Goal: Task Accomplishment & Management: Use online tool/utility

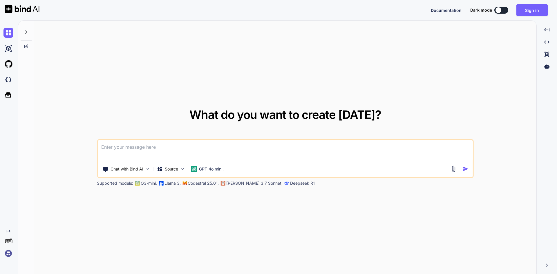
type textarea "x"
click at [531, 7] on button "Sign in" at bounding box center [531, 10] width 31 height 12
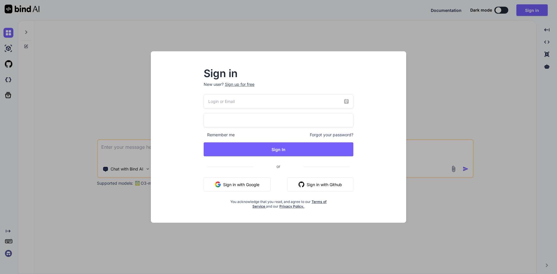
click at [256, 183] on button "Sign in with Google" at bounding box center [237, 185] width 67 height 14
click at [214, 97] on input "email" at bounding box center [279, 101] width 150 height 14
type input "[EMAIL_ADDRESS][DOMAIN_NAME]"
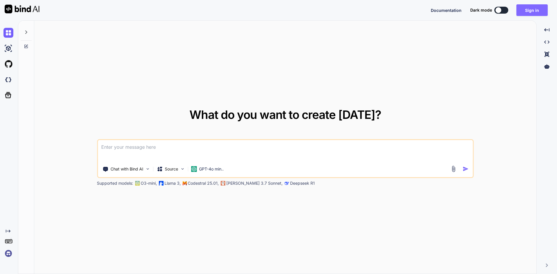
click at [533, 8] on button "Sign in" at bounding box center [531, 10] width 31 height 12
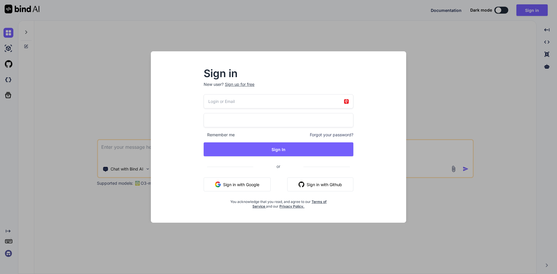
click at [276, 102] on input "email" at bounding box center [279, 101] width 150 height 14
type input "u"
type input "[EMAIL_ADDRESS][DOMAIN_NAME]"
click at [233, 124] on body "Documentation Dark mode Sign in Created with Pixso. Created with Pixso. What do…" at bounding box center [278, 140] width 557 height 281
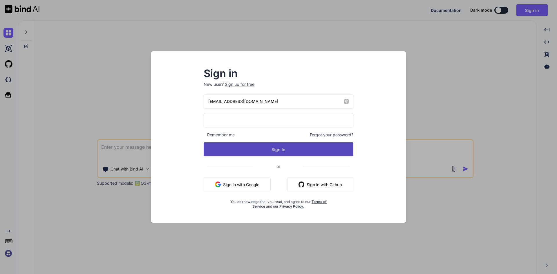
click at [289, 145] on button "Sign In" at bounding box center [279, 149] width 150 height 14
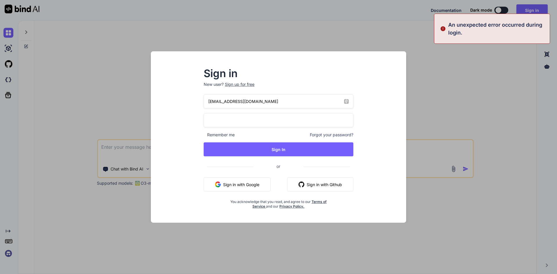
click at [253, 181] on button "Sign in with Google" at bounding box center [237, 185] width 67 height 14
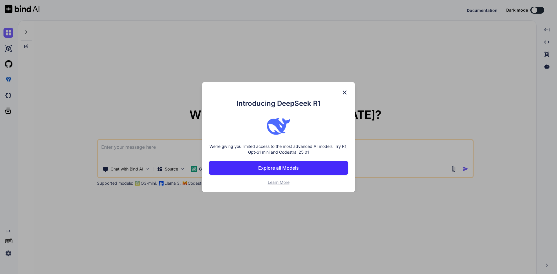
click at [345, 90] on img at bounding box center [344, 92] width 7 height 7
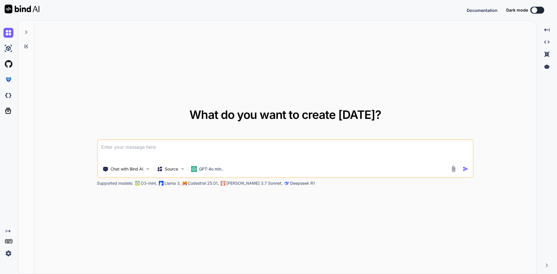
click at [9, 253] on img at bounding box center [8, 254] width 10 height 10
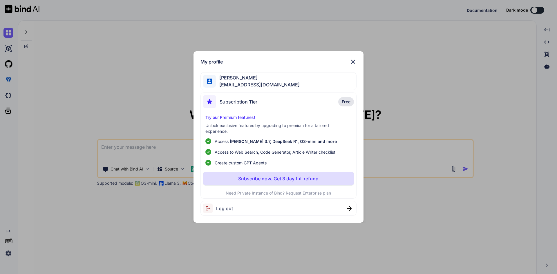
click at [234, 207] on div "Log out" at bounding box center [278, 208] width 156 height 15
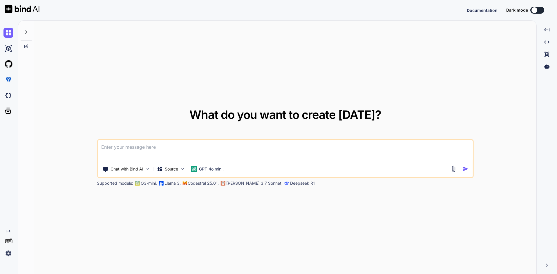
click at [10, 253] on img at bounding box center [8, 254] width 10 height 10
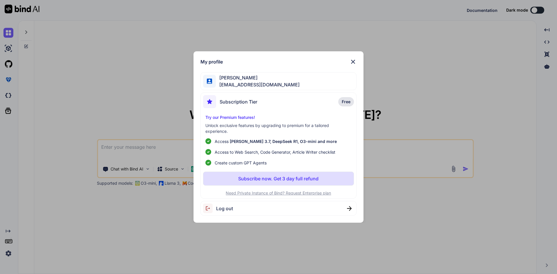
click at [352, 208] on img at bounding box center [349, 208] width 5 height 5
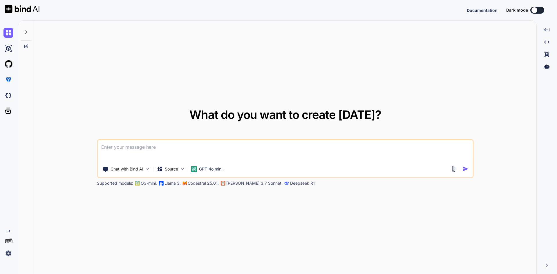
click at [9, 252] on img at bounding box center [8, 254] width 10 height 10
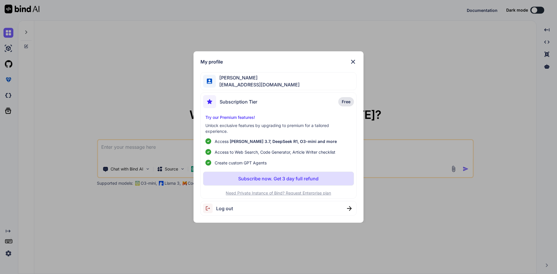
drag, startPoint x: 407, startPoint y: 33, endPoint x: 392, endPoint y: 35, distance: 14.9
click at [407, 33] on div "My profile Joshua Rock info@visioseo.com Subscription Tier Free Try our Premium…" at bounding box center [278, 137] width 557 height 274
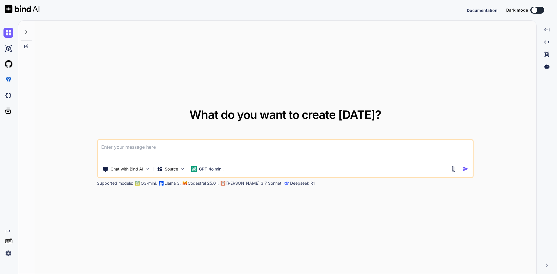
drag, startPoint x: 8, startPoint y: 34, endPoint x: 13, endPoint y: 25, distance: 10.8
click at [8, 34] on img at bounding box center [8, 33] width 10 height 10
click at [26, 9] on img at bounding box center [22, 9] width 35 height 9
click at [6, 35] on img at bounding box center [8, 33] width 10 height 10
click at [7, 62] on img at bounding box center [8, 64] width 10 height 10
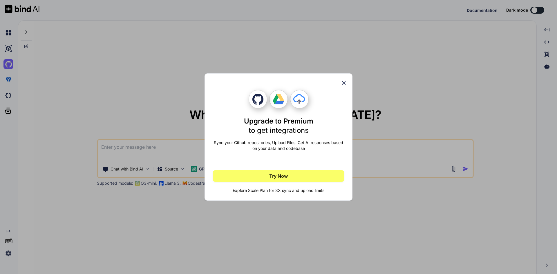
click at [345, 81] on icon at bounding box center [344, 83] width 6 height 6
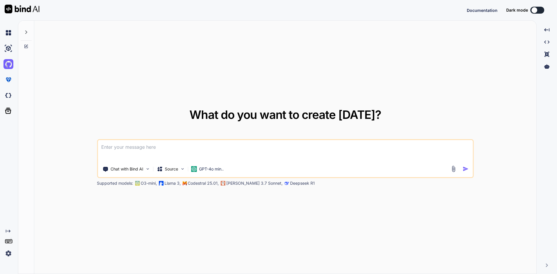
click at [195, 48] on div "What do you want to create today? Chat with Bind AI Source GPT-4o min.. Support…" at bounding box center [285, 148] width 502 height 254
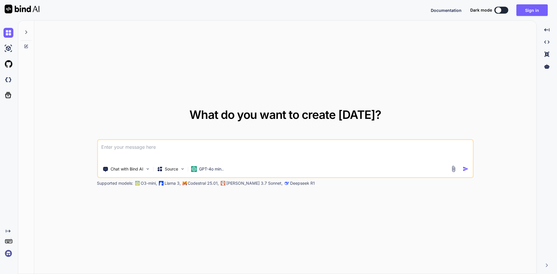
click at [476, 55] on div "What do you want to create today? Chat with Bind AI Source GPT-4o min.. Support…" at bounding box center [285, 148] width 502 height 254
click at [532, 11] on button "Sign in" at bounding box center [531, 10] width 31 height 12
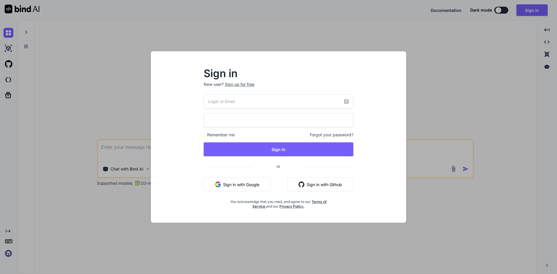
drag, startPoint x: 245, startPoint y: 187, endPoint x: 249, endPoint y: 158, distance: 29.0
click at [245, 138] on div "Sign in New user? Sign up for free Remember me Forgot your password? Sign In or…" at bounding box center [278, 142] width 246 height 161
click at [260, 106] on input "email" at bounding box center [279, 101] width 150 height 14
type input "[EMAIL_ADDRESS][DOMAIN_NAME]"
click at [322, 81] on div "Sign in New user? Sign up for free" at bounding box center [279, 82] width 150 height 26
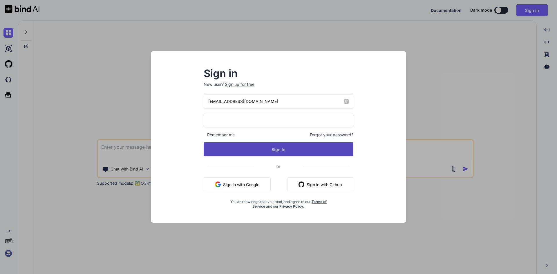
click at [300, 138] on button "Sign In" at bounding box center [279, 149] width 150 height 14
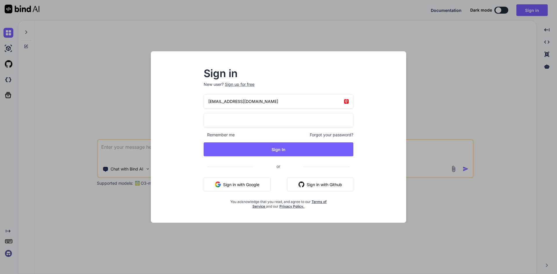
drag, startPoint x: 269, startPoint y: 103, endPoint x: 203, endPoint y: 102, distance: 66.7
click at [189, 103] on div "Sign in New user? Sign up for free info@visioseo.com Remember me Forgot your pa…" at bounding box center [278, 142] width 246 height 161
click at [347, 133] on span "Forgot your password?" at bounding box center [332, 135] width 44 height 6
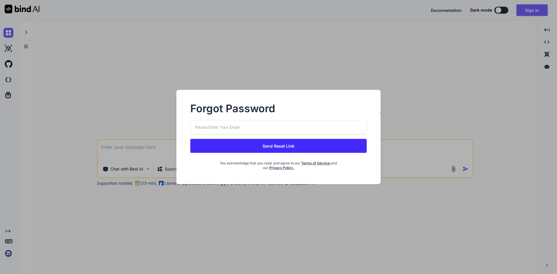
click at [274, 126] on input "email" at bounding box center [278, 127] width 176 height 14
paste input "info@visioseo.com"
type input "info@visioseo.com"
click at [288, 138] on button "Send Reset Link" at bounding box center [278, 146] width 176 height 14
click at [285, 138] on button "Send Reset Link" at bounding box center [278, 146] width 176 height 14
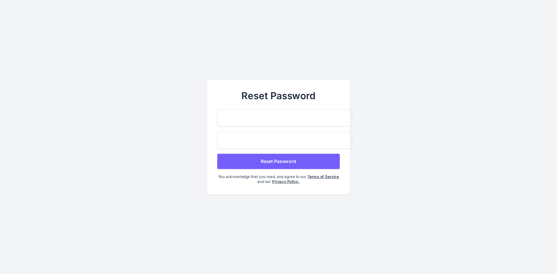
click at [314, 156] on button "Reset Password" at bounding box center [278, 161] width 122 height 15
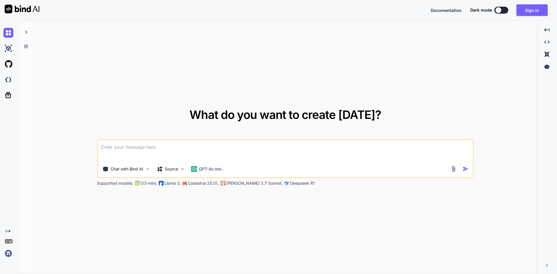
type textarea "x"
click at [8, 254] on img at bounding box center [8, 254] width 10 height 10
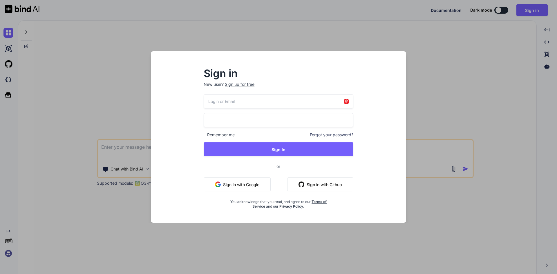
click at [248, 102] on input "email" at bounding box center [279, 101] width 150 height 14
type input "[EMAIL_ADDRESS][DOMAIN_NAME]"
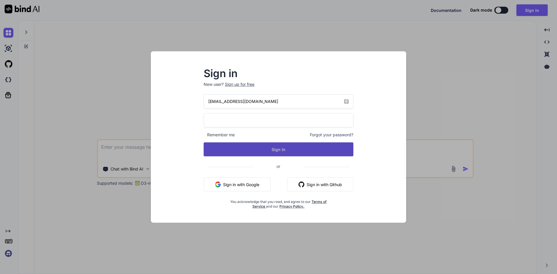
click at [295, 150] on button "Sign In" at bounding box center [279, 149] width 150 height 14
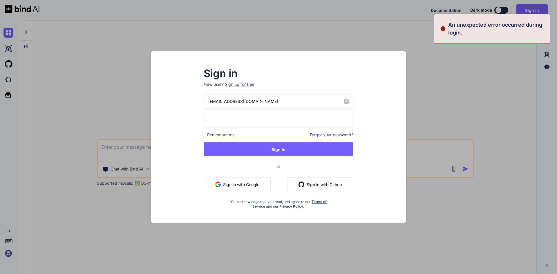
click at [475, 97] on div "Sign in New user? Sign up for free info@visioseo.com Remember me Forgot your pa…" at bounding box center [278, 137] width 557 height 274
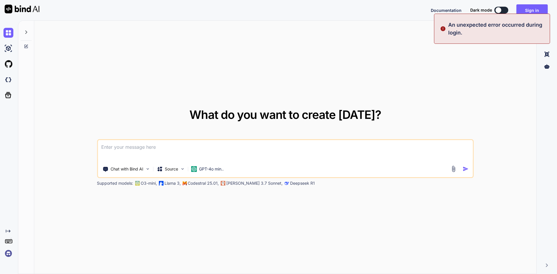
click at [461, 137] on div "What do you want to create today? Chat with Bind AI Source GPT-4o min.. Support…" at bounding box center [285, 147] width 377 height 77
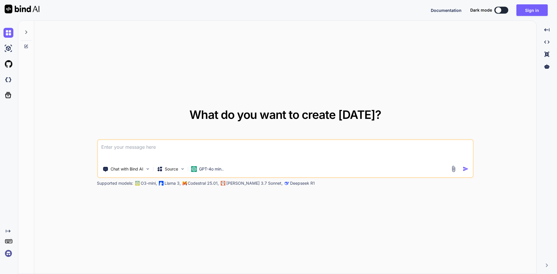
click at [9, 254] on img at bounding box center [8, 254] width 10 height 10
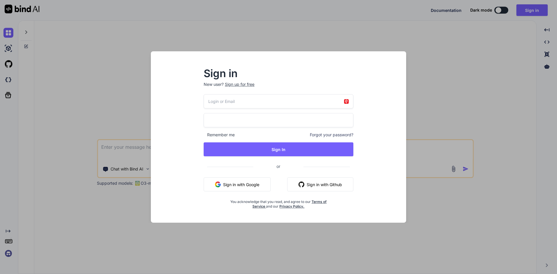
click at [281, 103] on input "email" at bounding box center [279, 101] width 150 height 14
type input "[EMAIL_ADDRESS][DOMAIN_NAME]"
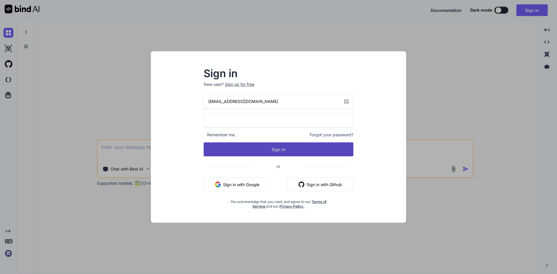
click at [290, 149] on button "Sign In" at bounding box center [279, 149] width 150 height 14
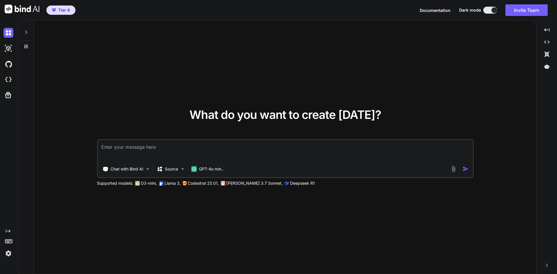
type textarea "x"
click at [204, 168] on p "GPT-4o min.." at bounding box center [211, 169] width 25 height 6
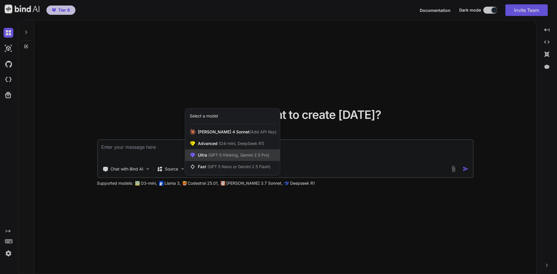
click at [253, 157] on span "(GPT-5 thinking, Gemini 2.5 Pro)" at bounding box center [238, 155] width 62 height 5
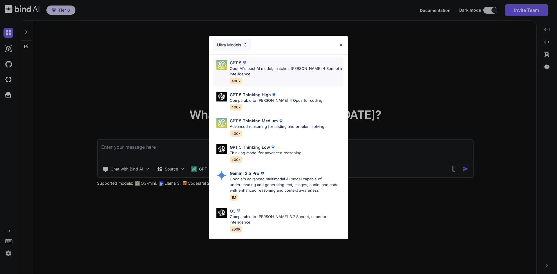
click at [274, 66] on p "OpenAI's best AI model, matches [PERSON_NAME] 4 Sonnet in Intelligence" at bounding box center [287, 71] width 114 height 11
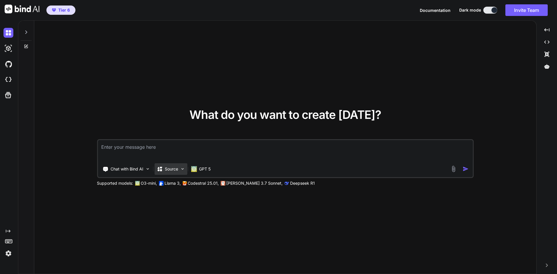
click at [182, 169] on img at bounding box center [182, 169] width 5 height 5
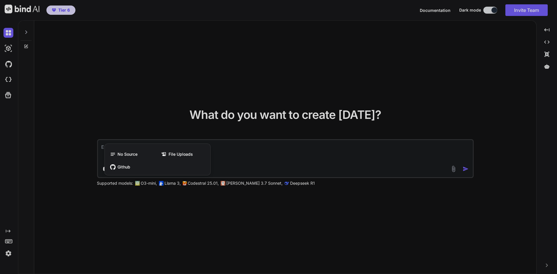
click at [155, 239] on div at bounding box center [278, 137] width 557 height 274
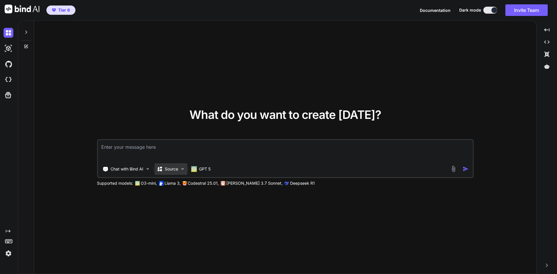
click at [177, 170] on p "Source" at bounding box center [171, 169] width 13 height 6
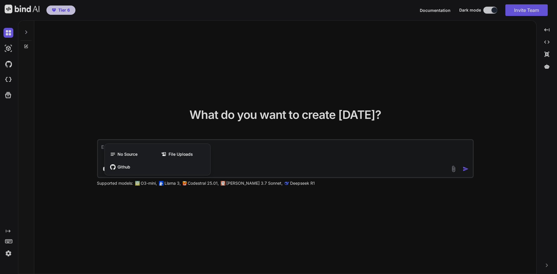
click at [165, 228] on div at bounding box center [278, 137] width 557 height 274
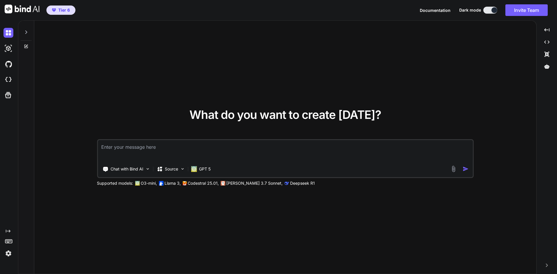
click at [131, 149] on textarea at bounding box center [285, 150] width 375 height 21
click at [221, 148] on textarea "Create a frontend which looks identical to the image." at bounding box center [285, 150] width 375 height 21
type textarea "Create a frontend which looks identical to the image attached."
click at [169, 168] on p "Source" at bounding box center [171, 169] width 13 height 6
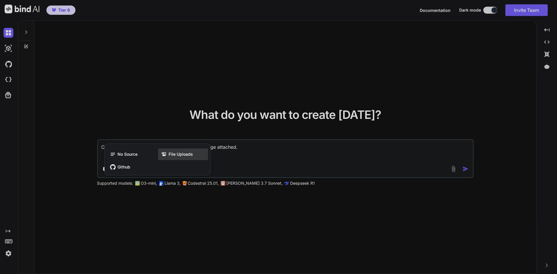
click at [168, 152] on icon at bounding box center [165, 154] width 8 height 6
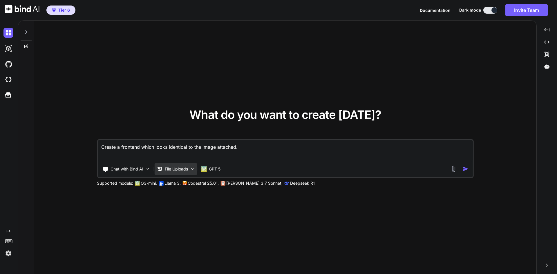
click at [173, 169] on p "File Uploads" at bounding box center [176, 169] width 23 height 6
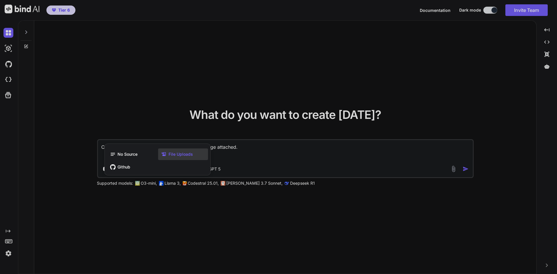
click at [181, 154] on span "File Uploads" at bounding box center [181, 154] width 24 height 6
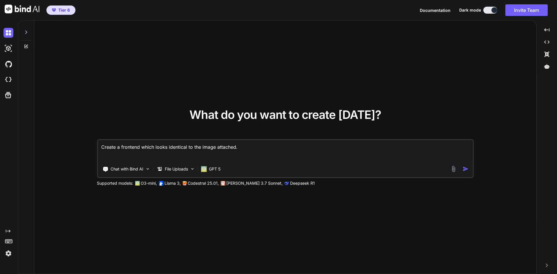
click at [452, 170] on img at bounding box center [453, 169] width 7 height 7
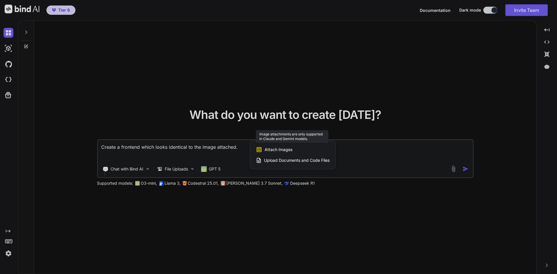
click at [280, 148] on span "Attach Images" at bounding box center [279, 150] width 28 height 6
click at [278, 149] on span "Attach Images" at bounding box center [279, 150] width 28 height 6
click at [337, 222] on div at bounding box center [278, 137] width 557 height 274
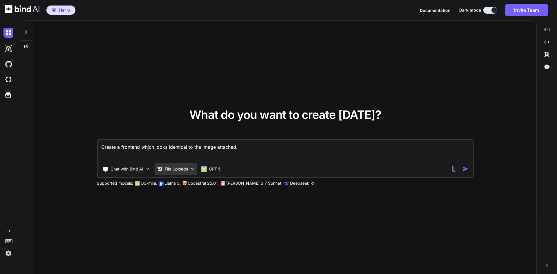
click at [190, 168] on img at bounding box center [192, 169] width 5 height 5
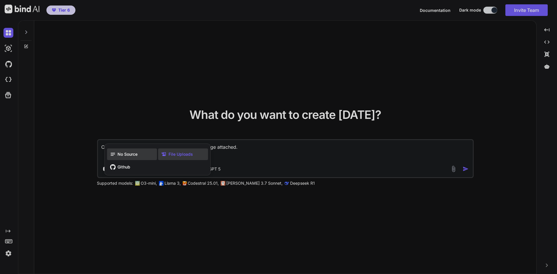
click at [124, 156] on span "No Source" at bounding box center [127, 154] width 20 height 6
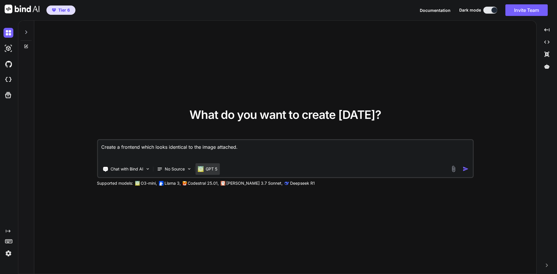
click at [212, 169] on p "GPT 5" at bounding box center [212, 169] width 12 height 6
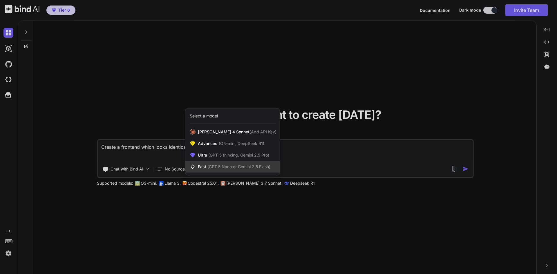
click at [245, 167] on span "(GPT 5 Nano or Gemini 2.5 Flash)" at bounding box center [238, 166] width 63 height 5
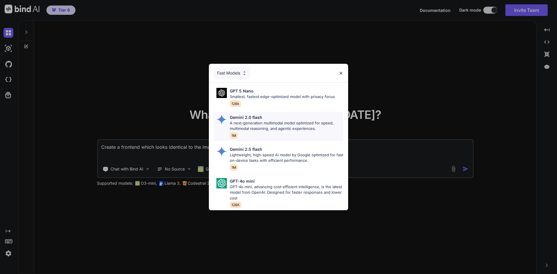
click at [272, 120] on p "A next-generation multimodal model optimized for speed, multimodal reasoning, a…" at bounding box center [287, 125] width 114 height 11
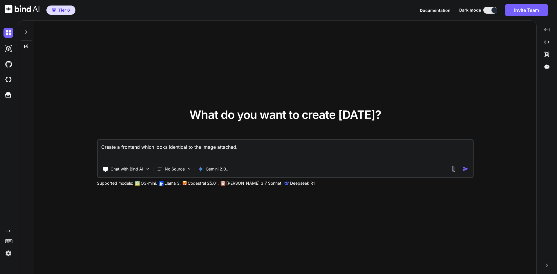
click at [450, 168] on img at bounding box center [453, 169] width 7 height 7
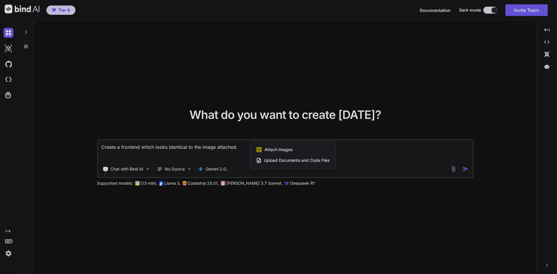
click at [297, 147] on div "Attach Images Image attachments are only supported in Claude and Gemini models." at bounding box center [293, 149] width 74 height 11
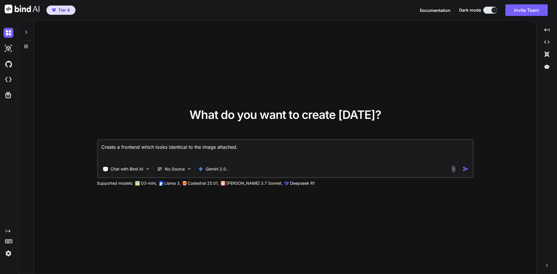
click at [456, 171] on img at bounding box center [453, 169] width 7 height 7
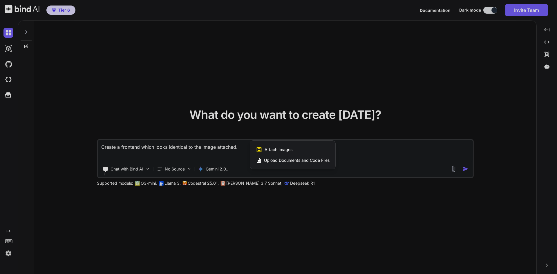
click at [288, 146] on div "Attach Images Image attachments are only supported in Claude and Gemini models." at bounding box center [293, 149] width 74 height 11
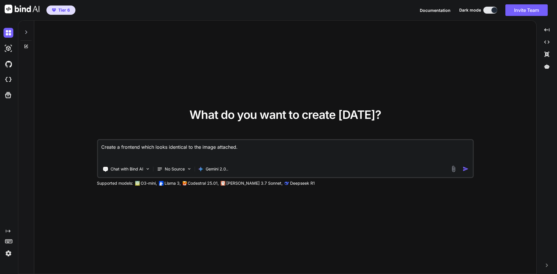
type input "C:\fakepath\original-f30432209c2b8ee0e3225fde3b3249e6.jpg"
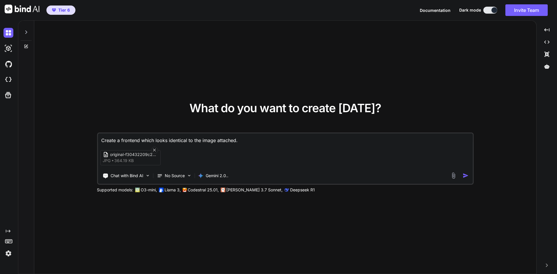
click at [468, 174] on img "button" at bounding box center [466, 176] width 6 height 6
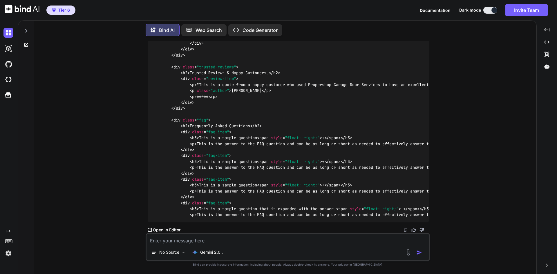
scroll to position [2213, 0]
click at [9, 79] on img at bounding box center [8, 80] width 10 height 10
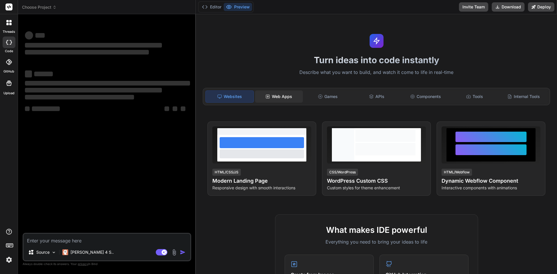
type textarea "x"
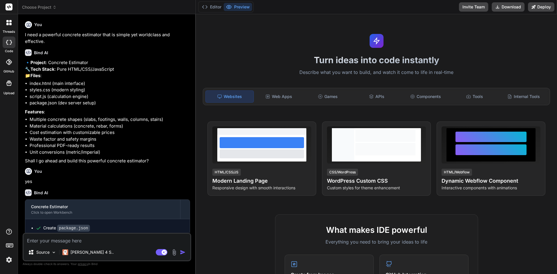
scroll to position [145, 0]
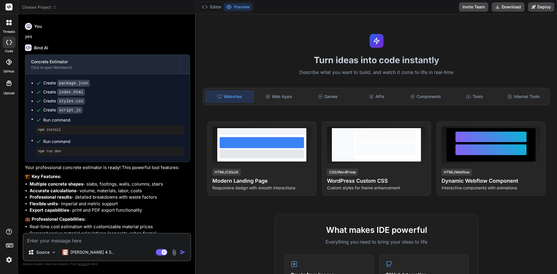
click at [44, 5] on span "Choose Project" at bounding box center [39, 7] width 35 height 6
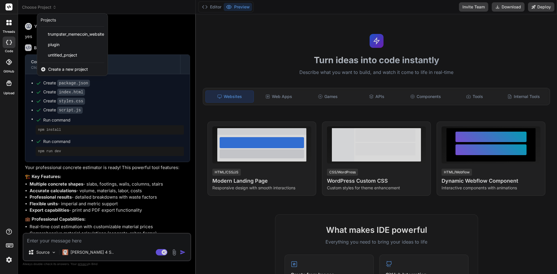
click at [66, 70] on span "Create a new project" at bounding box center [68, 69] width 40 height 6
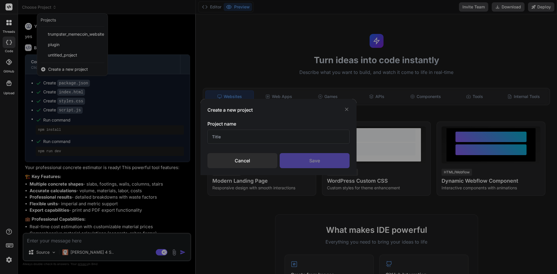
click at [242, 139] on input "text" at bounding box center [278, 137] width 142 height 14
type input "Lakewood"
drag, startPoint x: 306, startPoint y: 149, endPoint x: 315, endPoint y: 167, distance: 20.0
click at [308, 153] on div "Project name Lakewood Cancel Save" at bounding box center [278, 144] width 142 height 48
click at [315, 167] on div "Save" at bounding box center [315, 160] width 70 height 15
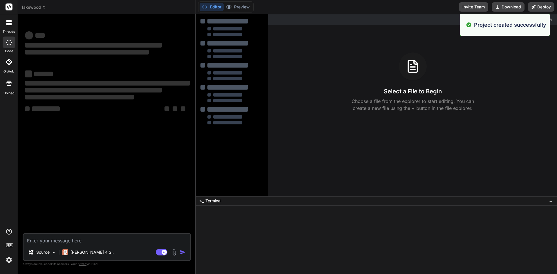
scroll to position [0, 0]
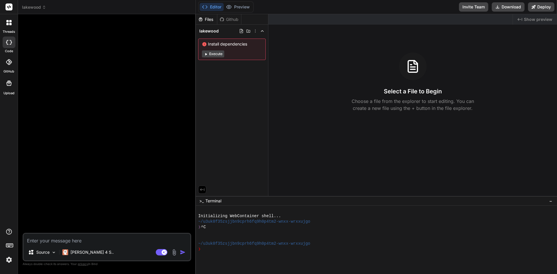
click at [176, 251] on img at bounding box center [174, 252] width 7 height 7
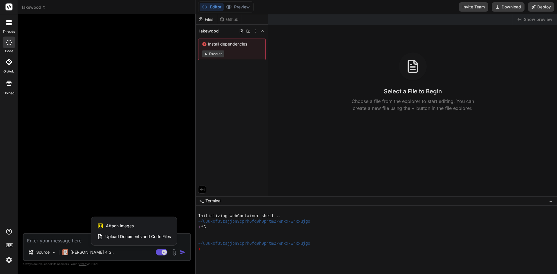
click at [137, 224] on div "Attach Images Image attachments are only supported in Claude and Gemini models." at bounding box center [134, 225] width 74 height 11
type textarea "x"
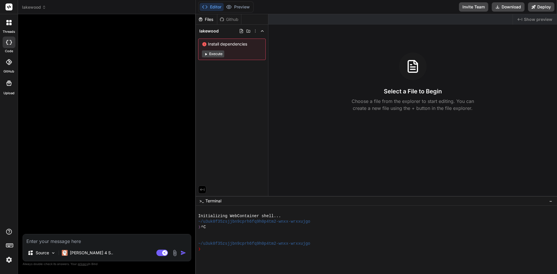
type input "C:\fakepath\original-f30432209c2b8ee0e3225fde3b3249e6.jpg"
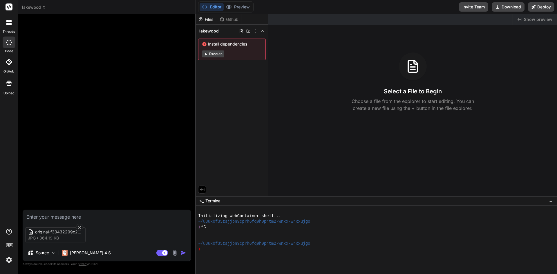
click at [64, 214] on textarea at bounding box center [107, 215] width 168 height 10
type textarea "x"
type textarea "C"
type textarea "x"
type textarea "Cre"
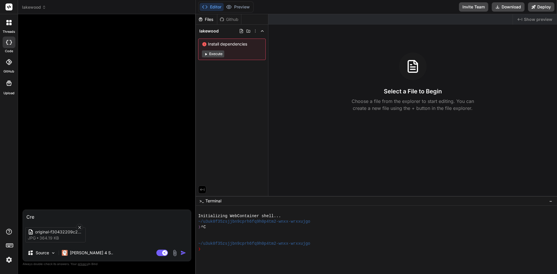
type textarea "x"
type textarea "Creat"
type textarea "x"
type textarea "Create"
type textarea "x"
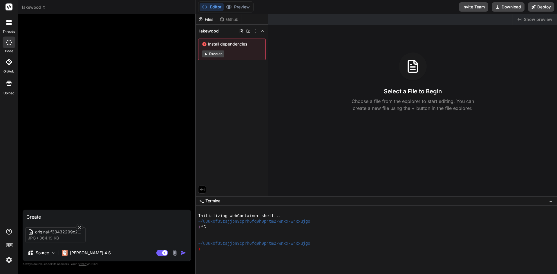
type textarea "Create"
type textarea "x"
type textarea "Create m"
type textarea "x"
type textarea "Create me"
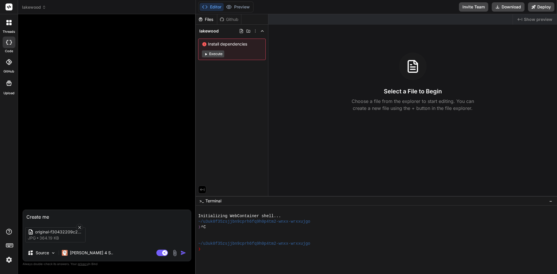
type textarea "x"
type textarea "Create me"
type textarea "x"
type textarea "Create me a"
type textarea "x"
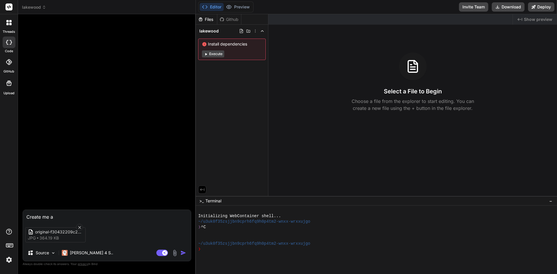
type textarea "Create me a"
type textarea "x"
type textarea "Create me a f"
type textarea "x"
type textarea "Create me a fr"
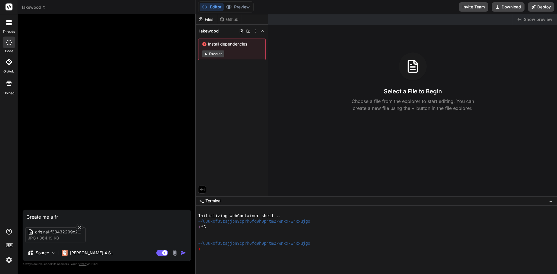
type textarea "x"
type textarea "Create me a fro"
type textarea "x"
type textarea "Create me a fron"
type textarea "x"
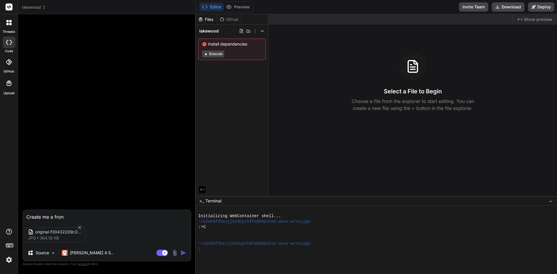
type textarea "Create me a front"
type textarea "x"
type textarea "Create me a fronte"
type textarea "x"
type textarea "Create me a fronten"
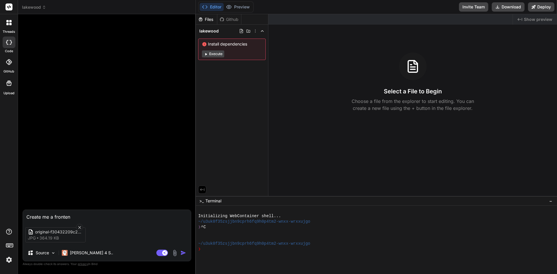
type textarea "x"
type textarea "Create me a frontend"
type textarea "x"
type textarea "Create me a frontend"
type textarea "x"
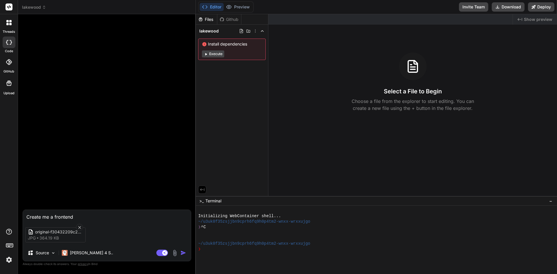
type textarea "Create me a frontend w"
type textarea "x"
type textarea "Create me a frontend wh"
type textarea "x"
type textarea "Create me a frontend whi"
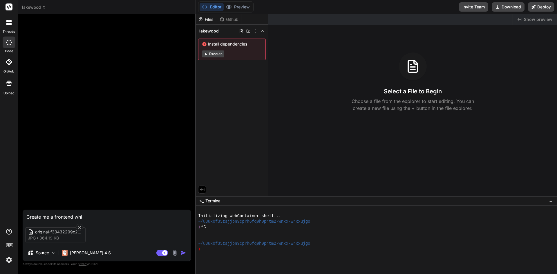
type textarea "x"
type textarea "Create me a frontend whic"
type textarea "x"
type textarea "Create me a frontend which"
type textarea "x"
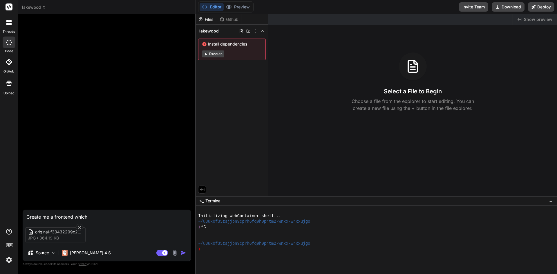
type textarea "Create me a frontend which"
type textarea "x"
type textarea "Create me a frontend which l"
type textarea "x"
type textarea "Create me a frontend which lo"
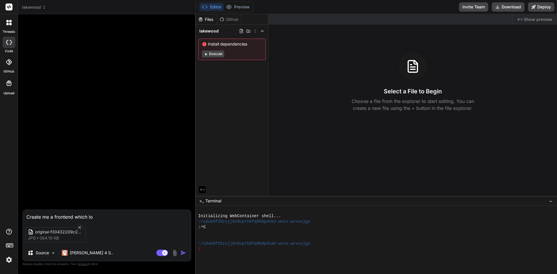
type textarea "x"
type textarea "Create me a frontend which loo"
type textarea "x"
type textarea "Create me a frontend which look"
type textarea "x"
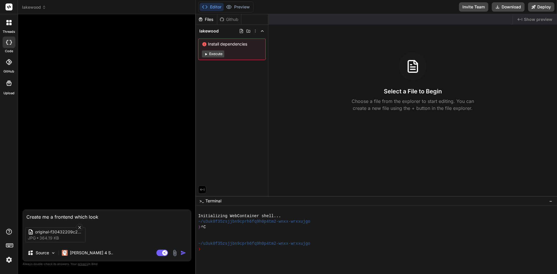
type textarea "Create me a frontend which looks"
type textarea "x"
type textarea "Create me a frontend which looks"
type textarea "x"
type textarea "Create me a frontend which looks i"
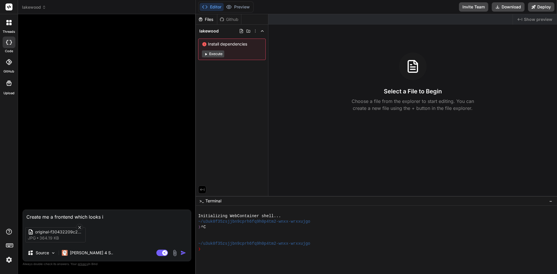
type textarea "x"
type textarea "Create me a frontend which looks id"
type textarea "x"
type textarea "Create me a frontend which looks iden"
type textarea "x"
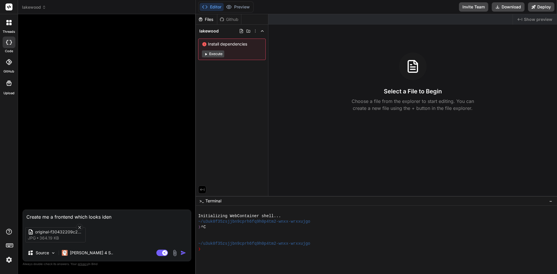
type textarea "Create me a frontend which looks ident"
type textarea "x"
type textarea "Create me a frontend which looks identi"
type textarea "x"
type textarea "Create me a frontend which looks identic"
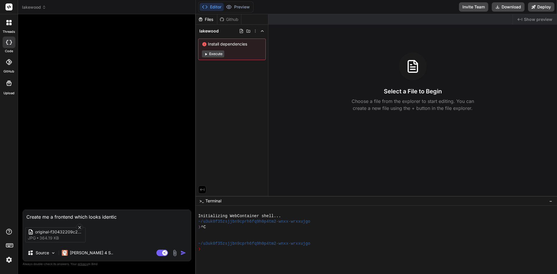
type textarea "x"
type textarea "Create me a frontend which looks identica"
type textarea "x"
type textarea "Create me a frontend which looks identical"
type textarea "x"
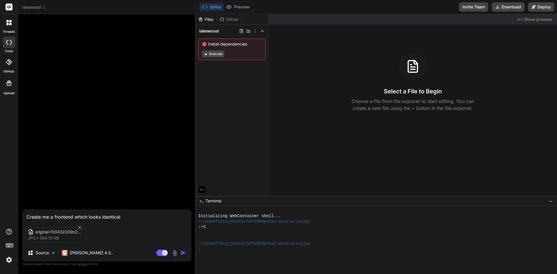
type textarea "Create me a frontend which looks identical"
type textarea "x"
type textarea "Create me a frontend which looks identical t"
type textarea "x"
type textarea "Create me a frontend which looks identical to"
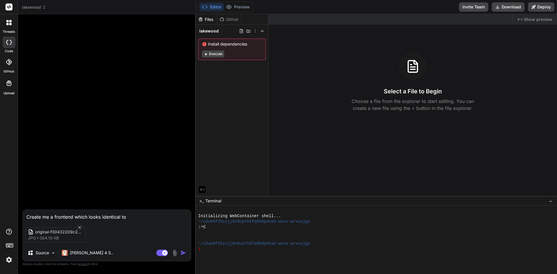
type textarea "x"
type textarea "Create me a frontend which looks identical to"
type textarea "x"
type textarea "Create me a frontend which looks identical to t"
type textarea "x"
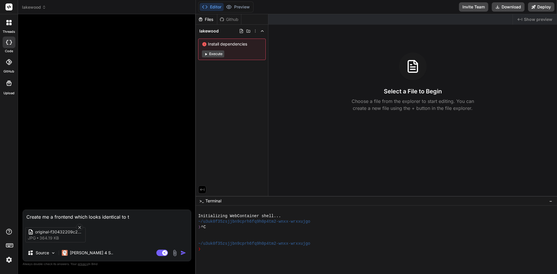
type textarea "Create me a frontend which looks identical to th"
type textarea "x"
type textarea "Create me a frontend which looks identical to thi"
type textarea "x"
type textarea "Create me a frontend which looks identical to this"
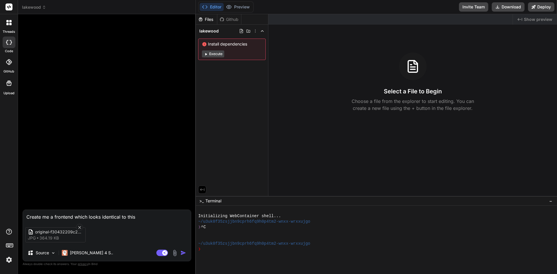
type textarea "x"
type textarea "Create me a frontend which looks identical to this"
type textarea "x"
type textarea "Create me a frontend which looks identical to this i"
type textarea "x"
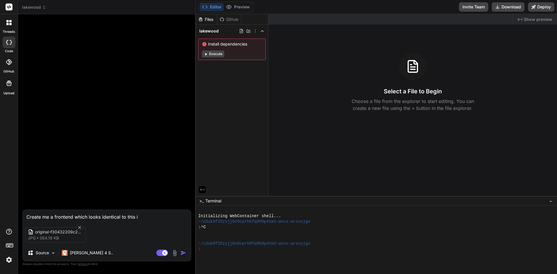
type textarea "Create me a frontend which looks identical to this im"
type textarea "x"
type textarea "Create me a frontend which looks identical to this ima"
type textarea "x"
type textarea "Create me a frontend which looks identical to this imag"
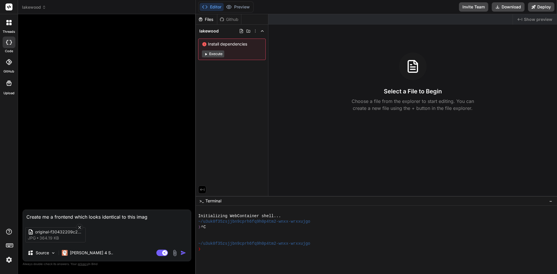
type textarea "x"
type textarea "Create me a frontend which looks identical to this image"
type textarea "x"
type textarea "Create me a frontend which looks identical to this image"
type textarea "x"
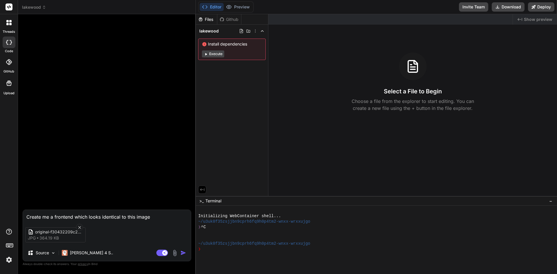
type textarea "Create me a frontend which looks identical to this image a"
type textarea "x"
type textarea "Create me a frontend which looks identical to this image at"
type textarea "x"
type textarea "Create me a frontend which looks identical to this image att"
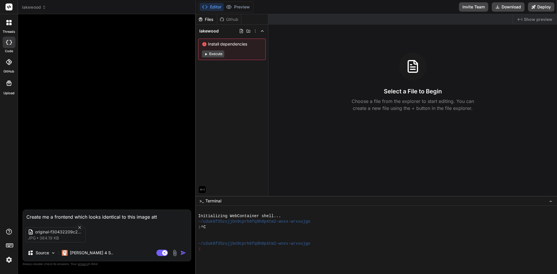
type textarea "x"
type textarea "Create me a frontend which looks identical to this image atta"
type textarea "x"
type textarea "Create me a frontend which looks identical to this image attac"
type textarea "x"
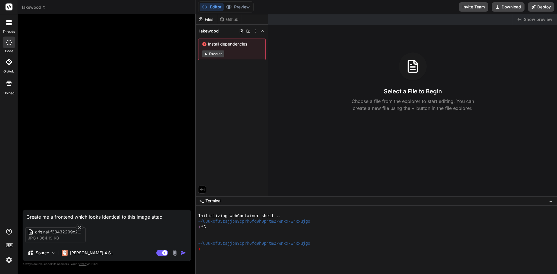
type textarea "Create me a frontend which looks identical to this image attach"
type textarea "x"
type textarea "Create me a frontend which looks identical to this image attache"
type textarea "x"
type textarea "Create me a frontend which looks identical to this image attached"
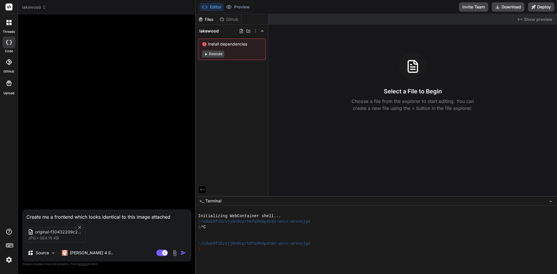
type textarea "x"
type textarea "Create me a frontend which looks identical to this image attached."
click at [184, 253] on img "button" at bounding box center [183, 253] width 6 height 6
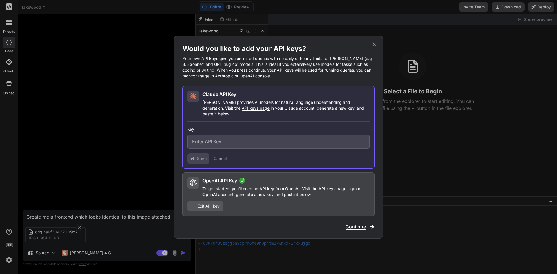
click at [275, 200] on div "OpenAI API Key To get started, you'll need an API key from OpenAI. Visit the AP…" at bounding box center [278, 194] width 192 height 44
click at [376, 47] on icon at bounding box center [374, 44] width 6 height 6
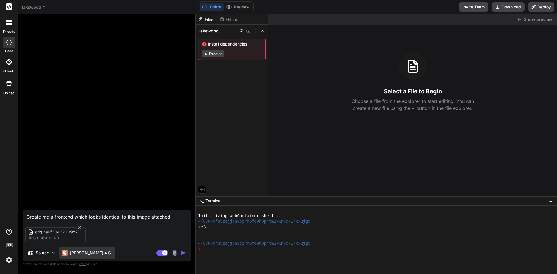
click at [77, 252] on p "[PERSON_NAME] 4 S.." at bounding box center [91, 253] width 43 height 6
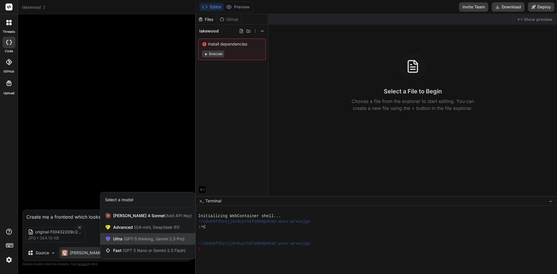
click at [160, 241] on span "(GPT-5 thinking, Gemini 2.5 Pro)" at bounding box center [153, 238] width 62 height 5
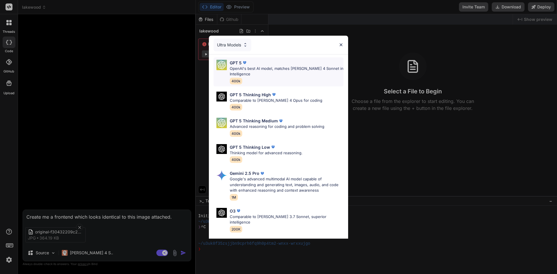
click at [250, 66] on p "OpenAI's best AI model, matches Claude 4 Sonnet in Intelligence" at bounding box center [287, 71] width 114 height 11
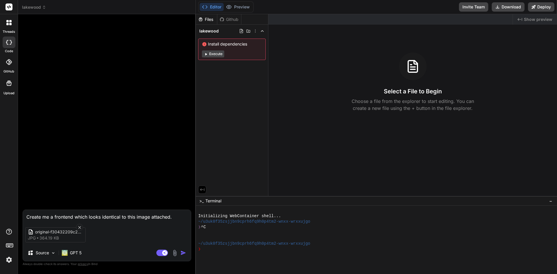
click at [182, 252] on img "button" at bounding box center [183, 253] width 6 height 6
type textarea "x"
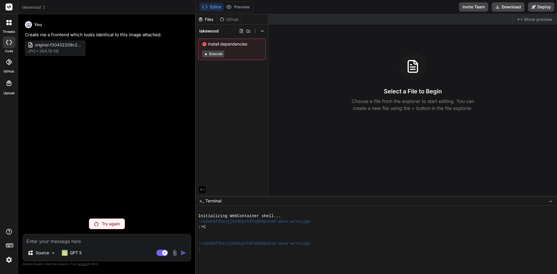
click at [92, 242] on textarea at bounding box center [107, 239] width 168 height 10
type textarea "x"
type textarea "c"
type textarea "x"
type textarea "co"
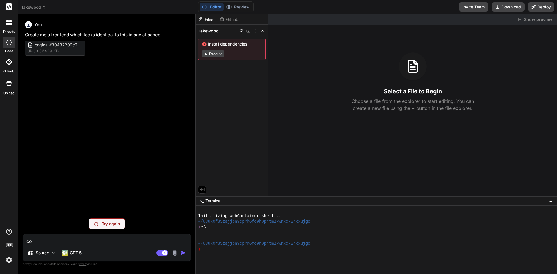
type textarea "x"
type textarea "con"
type textarea "x"
type textarea "cont"
type textarea "x"
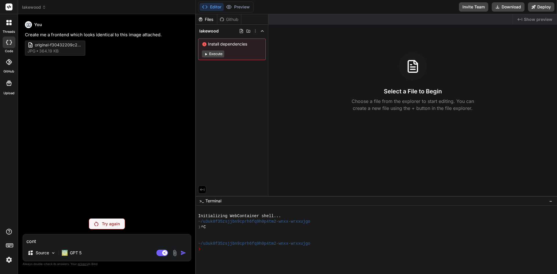
type textarea "conti"
type textarea "x"
type textarea "contin"
type textarea "x"
type textarea "continu"
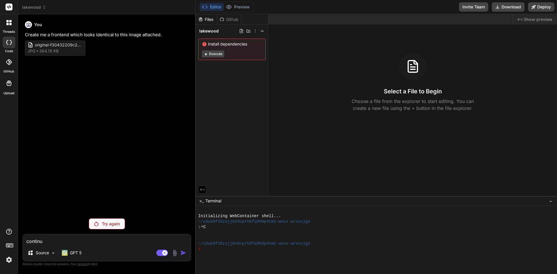
type textarea "x"
type textarea "continue"
type textarea "x"
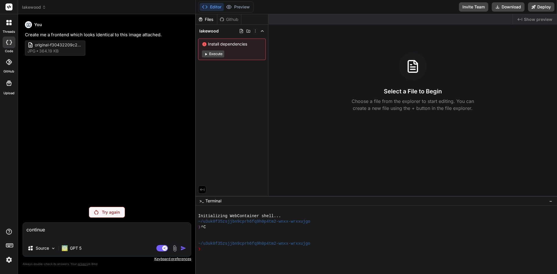
type textarea "continue"
drag, startPoint x: 52, startPoint y: 231, endPoint x: -10, endPoint y: 225, distance: 61.5
click at [0, 225] on html "threads code GitHub Upload lakewood Created with Pixso. Bind AI Web Search Crea…" at bounding box center [278, 137] width 557 height 274
type textarea "x"
click at [127, 180] on div "You Create me a frontend which looks identical to this image attached. original…" at bounding box center [107, 110] width 167 height 183
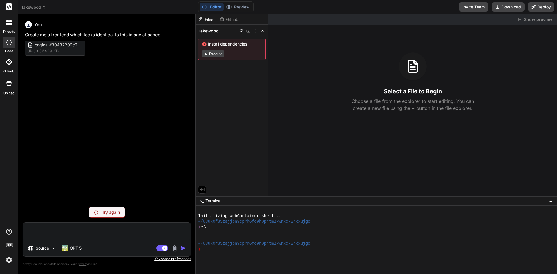
click at [108, 214] on p "Try again" at bounding box center [111, 212] width 18 height 6
click at [83, 250] on div "GPT 5" at bounding box center [71, 249] width 24 height 12
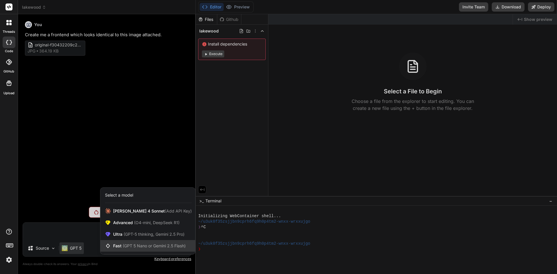
click at [141, 247] on span "(GPT 5 Nano or Gemini 2.5 Flash)" at bounding box center [154, 245] width 63 height 5
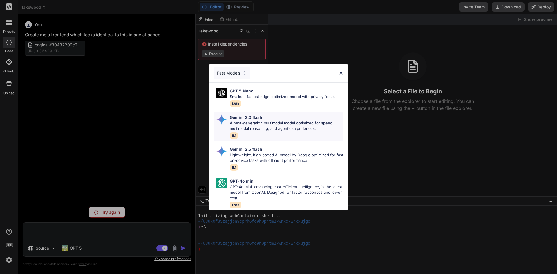
click at [292, 129] on p "A next-generation multimodal model optimized for speed, multimodal reasoning, a…" at bounding box center [287, 125] width 114 height 11
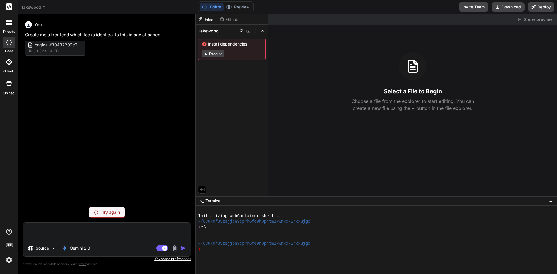
click at [111, 212] on p "Try again" at bounding box center [111, 212] width 18 height 6
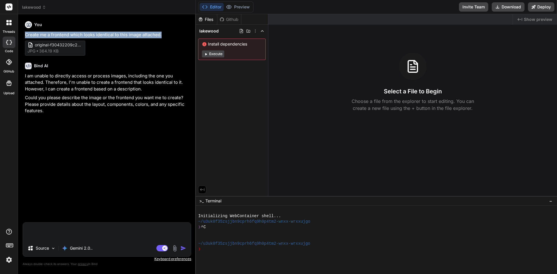
drag, startPoint x: 26, startPoint y: 34, endPoint x: 167, endPoint y: 32, distance: 141.0
click at [167, 32] on p "Create me a frontend which looks identical to this image attached." at bounding box center [107, 35] width 165 height 7
copy p "Create me a frontend which looks identical to this image attached."
click at [83, 250] on p "Gemini 2.0.." at bounding box center [81, 248] width 23 height 6
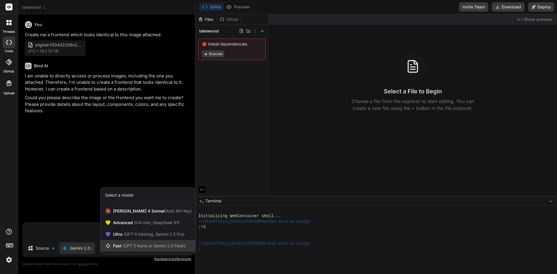
click at [142, 244] on span "(GPT 5 Nano or Gemini 2.5 Flash)" at bounding box center [154, 245] width 63 height 5
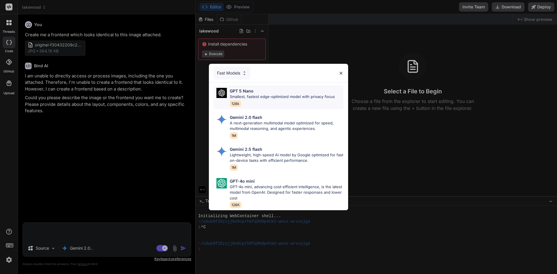
click at [284, 90] on div "GPT 5 Nano" at bounding box center [282, 91] width 105 height 6
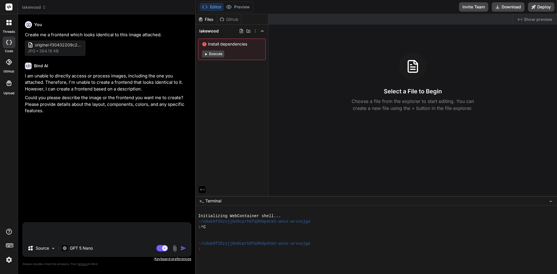
click at [173, 248] on img at bounding box center [174, 248] width 7 height 7
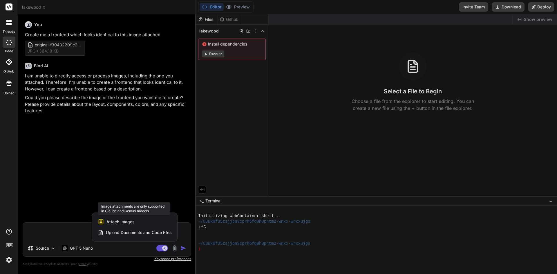
click at [127, 222] on span "Attach Images" at bounding box center [120, 222] width 28 height 6
click at [126, 180] on div at bounding box center [278, 137] width 557 height 274
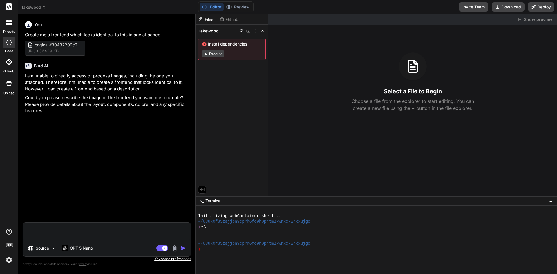
click at [173, 249] on img at bounding box center [174, 248] width 7 height 7
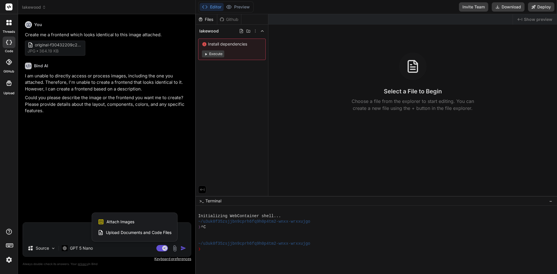
click at [155, 184] on div at bounding box center [278, 137] width 557 height 274
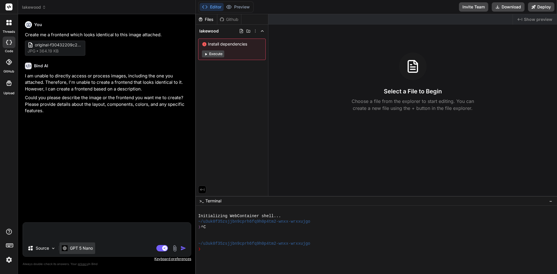
click at [84, 243] on div "GPT 5 Nano" at bounding box center [77, 249] width 36 height 12
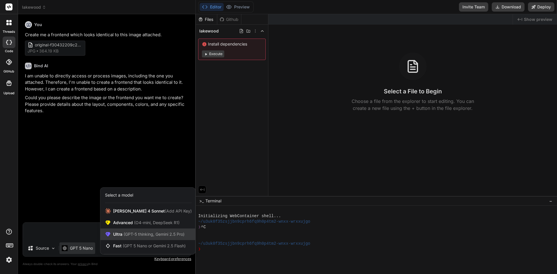
click at [148, 234] on span "(GPT-5 thinking, Gemini 2.5 Pro)" at bounding box center [153, 234] width 62 height 5
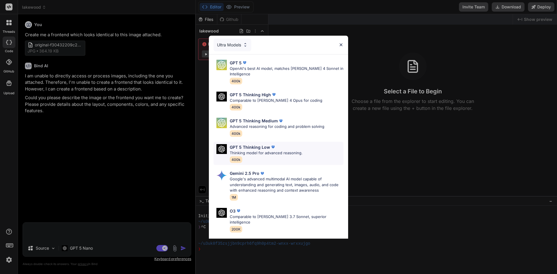
scroll to position [29, 0]
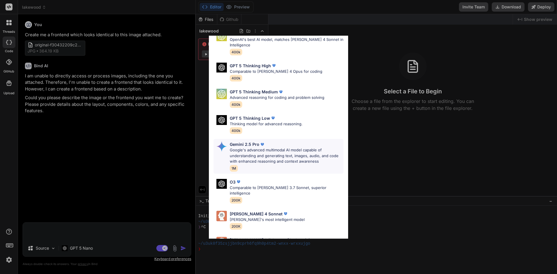
click at [259, 150] on p "Google's advanced multimodal AI model capable of understanding and generating t…" at bounding box center [287, 155] width 114 height 17
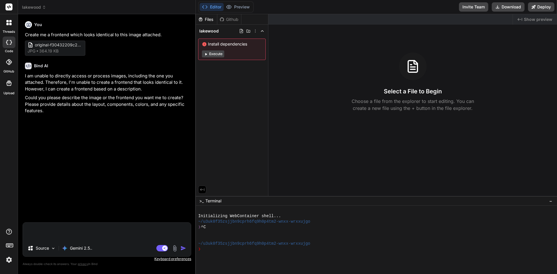
click at [173, 249] on img at bounding box center [174, 248] width 7 height 7
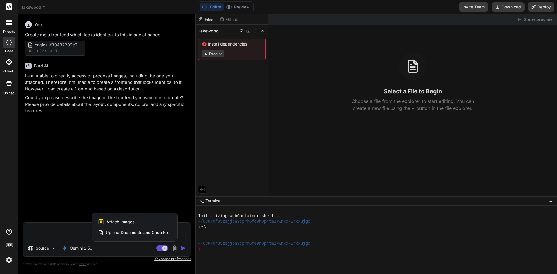
click at [125, 218] on div "Attach Images Image attachments are only supported in Claude and Gemini models." at bounding box center [135, 221] width 74 height 11
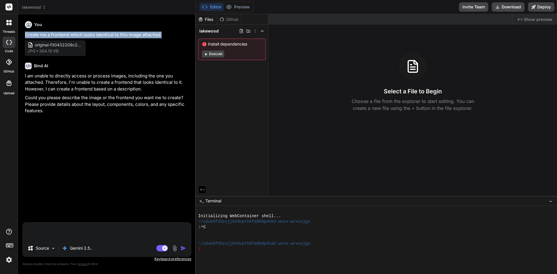
drag, startPoint x: 26, startPoint y: 34, endPoint x: 166, endPoint y: 33, distance: 140.1
click at [166, 33] on p "Create me a frontend which looks identical to this image attached." at bounding box center [107, 35] width 165 height 7
copy p "Create me a frontend which looks identical to this image attached."
click at [67, 231] on textarea at bounding box center [107, 231] width 168 height 17
paste textarea "Create me a frontend which looks identical to this image attached."
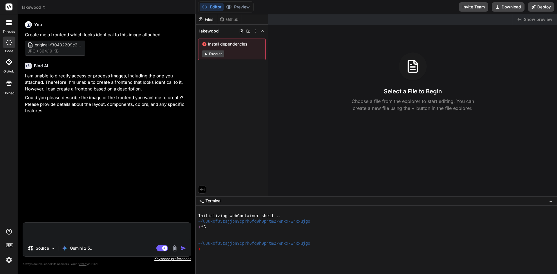
type textarea "x"
type textarea "Create me a frontend which looks identical to this image attached."
click at [183, 248] on img "button" at bounding box center [183, 248] width 6 height 6
type textarea "x"
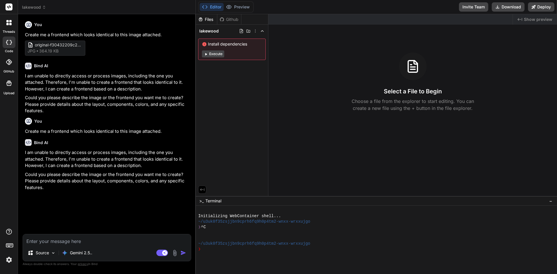
click at [176, 253] on img at bounding box center [174, 253] width 7 height 7
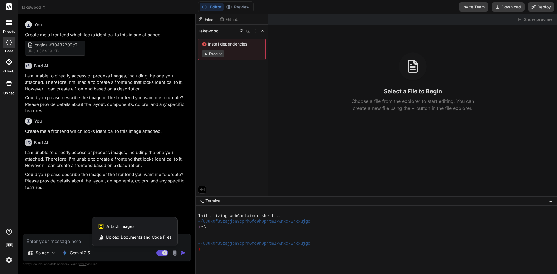
click at [126, 223] on div "Attach Images Image attachments are only supported in Claude and Gemini models." at bounding box center [135, 226] width 74 height 11
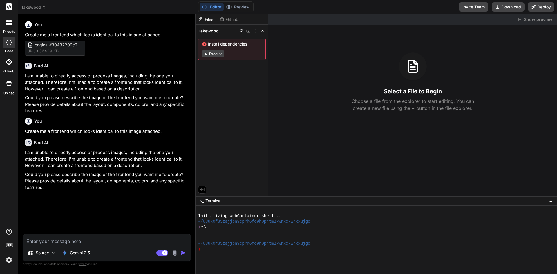
click at [173, 256] on img at bounding box center [174, 253] width 7 height 7
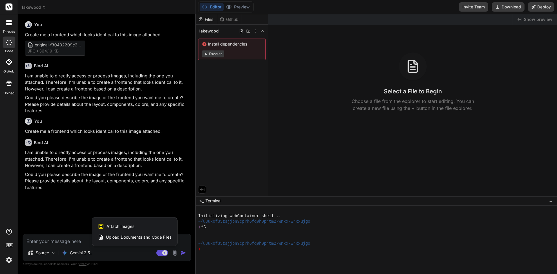
click at [171, 238] on span "Upload Documents and Code Files" at bounding box center [139, 237] width 66 height 6
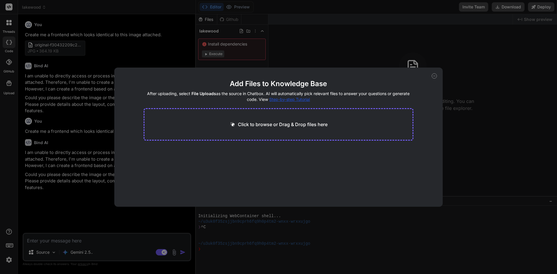
click at [284, 128] on div "Click to browse or Drag & Drop files here" at bounding box center [279, 124] width 270 height 32
click at [286, 120] on div "Click to browse or Drag & Drop files here" at bounding box center [279, 124] width 270 height 32
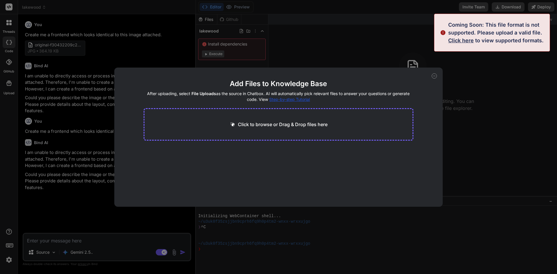
click at [436, 76] on icon at bounding box center [434, 75] width 5 height 5
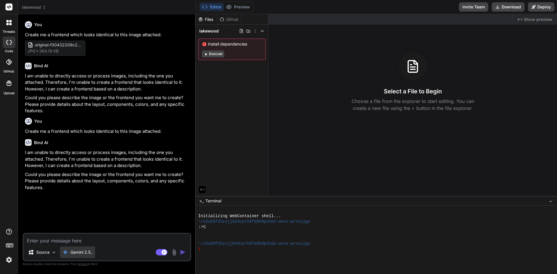
click at [89, 253] on p "Gemini 2.5.." at bounding box center [81, 252] width 22 height 6
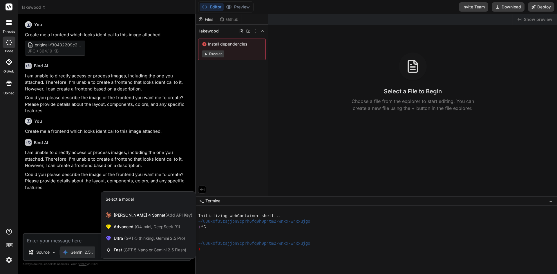
click at [78, 214] on div at bounding box center [278, 137] width 557 height 274
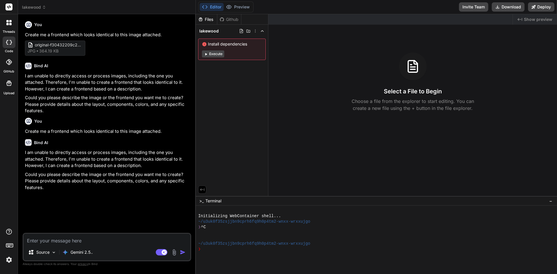
paste textarea "What This Image Shows This is a homepage layout for a garage door service compa…"
type textarea "x"
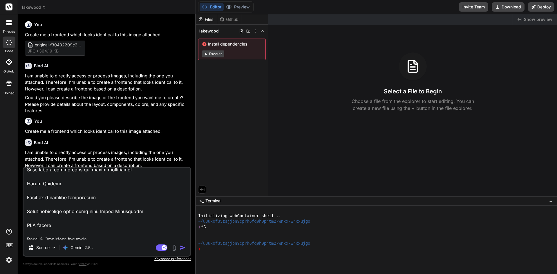
scroll to position [223, 0]
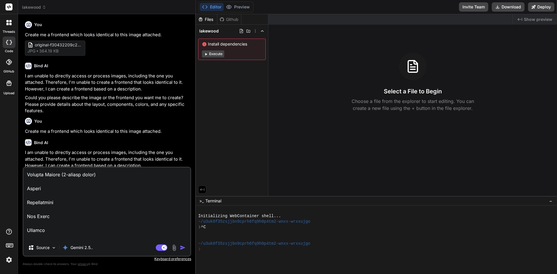
type textarea "What This Image Shows This is a homepage layout for a garage door service compa…"
click at [88, 215] on textarea at bounding box center [106, 204] width 167 height 72
type textarea "x"
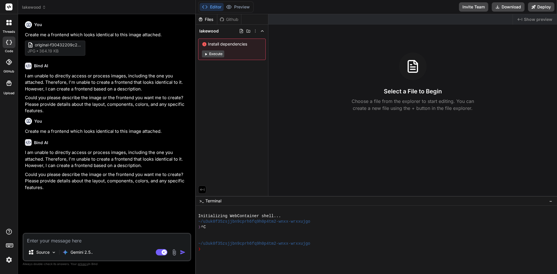
paste textarea "Build a high-converting, responsive landing page for Lakewood Garage Door model…"
type textarea "x"
type textarea "Build a high-converting, responsive landing page for Lakewood Garage Door model…"
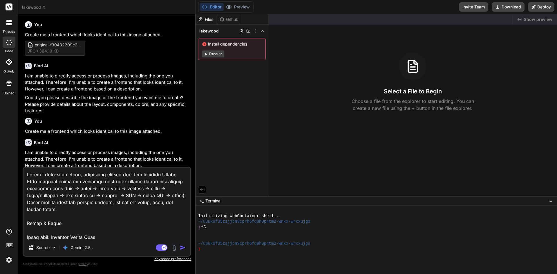
scroll to position [2124, 0]
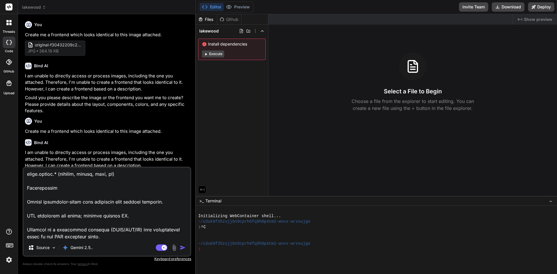
type textarea "x"
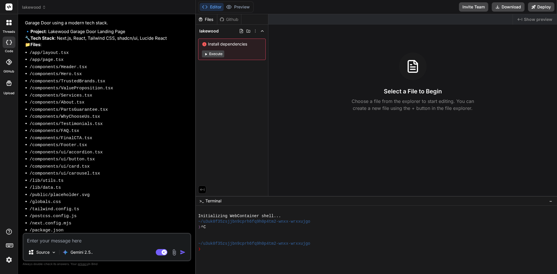
scroll to position [849, 0]
click at [104, 242] on textarea at bounding box center [106, 239] width 167 height 10
type textarea "x"
type textarea "y"
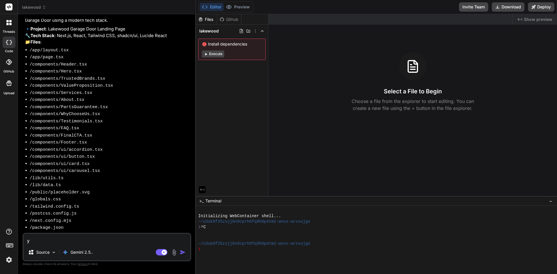
type textarea "x"
type textarea "ye"
type textarea "x"
type textarea "yes"
type textarea "x"
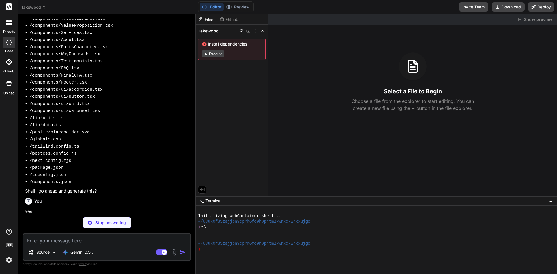
scroll to position [909, 0]
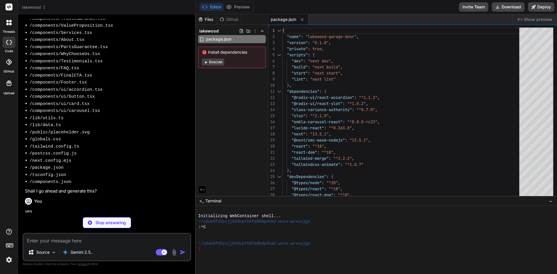
type textarea "x"
type textarea "}; export default nextConfig;"
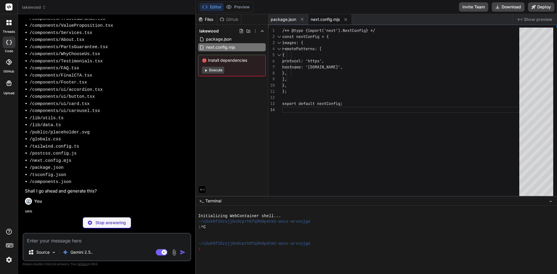
type textarea "x"
type textarea "fontFamily: { sans: ['var(--font-inter)'], }, }, }, plugins: [require("tailwind…"
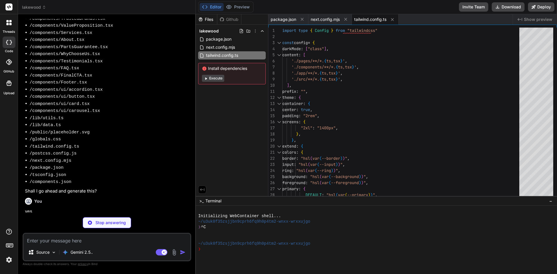
type textarea "x"
type textarea "html { scroll-behavior: smooth; }"
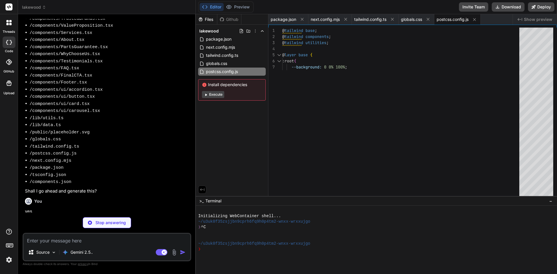
type textarea "x"
type textarea "module.exports = { plugins: { tailwindcss: {}, autoprefixer: {}, }, }"
type textarea "x"
type textarea ""paths": { "@/*": ["./*"] } }, "include": ["next-env.d.ts", "**/*.ts", "**/*.ts…"
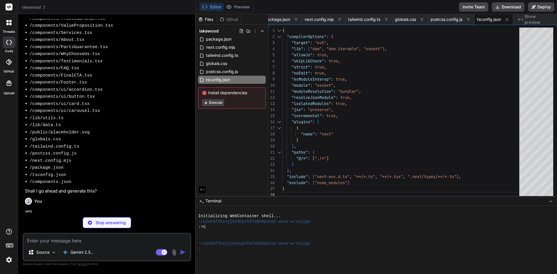
type textarea "x"
type textarea "}, "aliases": { "components": "@/components", "utils": "@/lib/utils" } }"
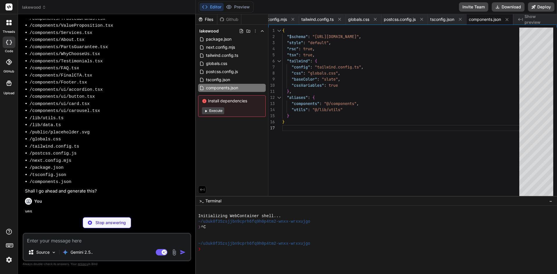
type textarea "x"
type textarea "import { type ClassValue, clsx } from "clsx" import { twMerge } from "tailwind-…"
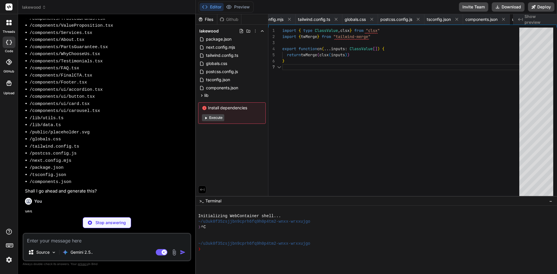
scroll to position [0, 91]
type textarea "x"
type textarea "{ q: "Can you help me choose a new door style?", a: "Yes. We carry modern, carr…"
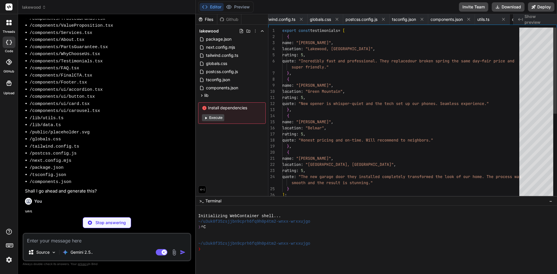
scroll to position [0, 126]
type textarea "x"
type textarea "{children} </body> </html> ); }"
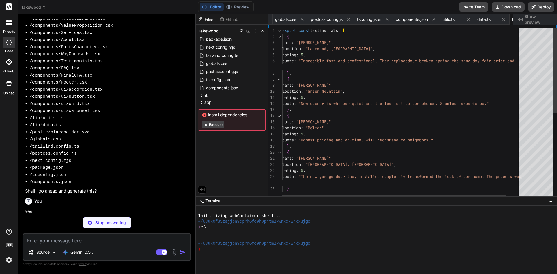
scroll to position [0, 161]
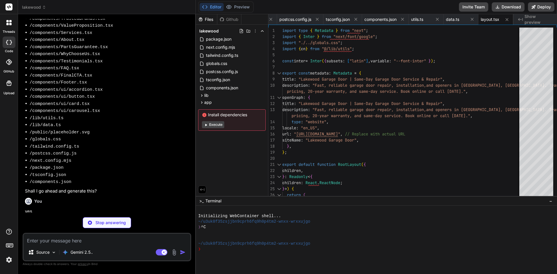
type textarea "x"
type textarea "</div> ); }"
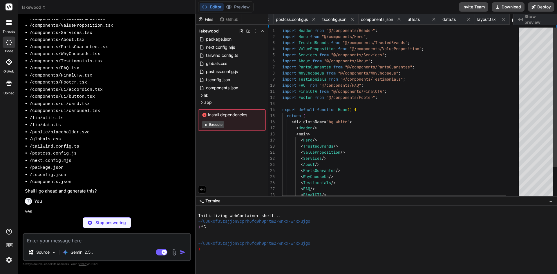
scroll to position [0, 196]
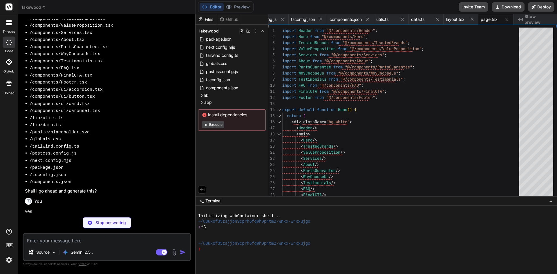
type textarea "x"
type textarea "</div> )} </header> ); }; export default Header;"
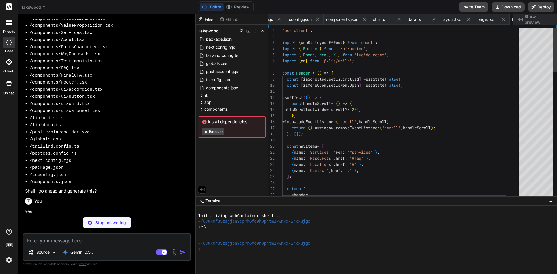
scroll to position [0, 231]
type textarea "x"
type textarea "<span>Same-Day Service</span> </div> </div> </div> </section> ); }; export defa…"
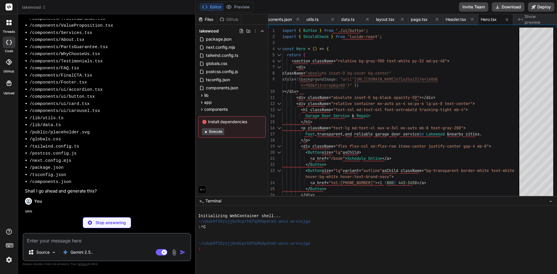
type textarea "x"
type textarea "); }; export default TrustedBrands;"
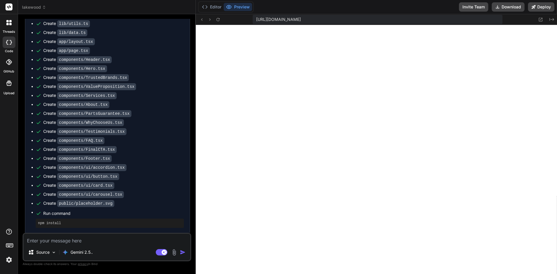
scroll to position [204, 0]
click at [539, 18] on icon at bounding box center [540, 19] width 5 height 5
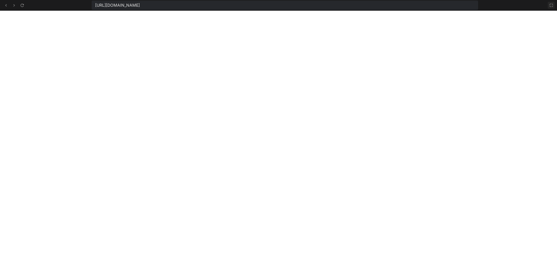
scroll to position [331, 0]
click at [551, 6] on icon at bounding box center [551, 5] width 5 height 5
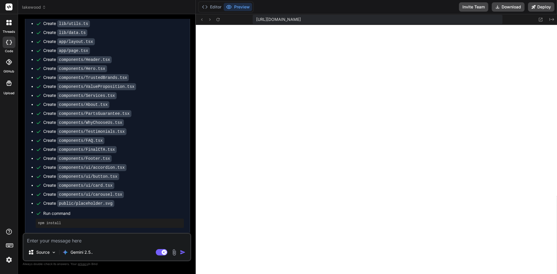
click at [239, 7] on button "Preview" at bounding box center [238, 7] width 28 height 8
click at [301, 21] on span "[URL][DOMAIN_NAME]" at bounding box center [278, 20] width 45 height 6
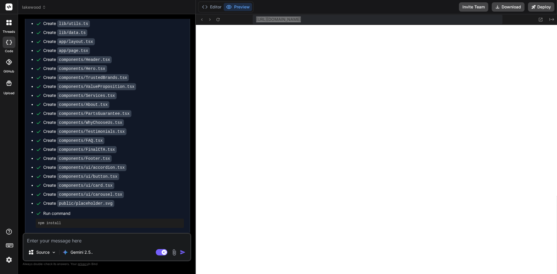
scroll to position [926, 0]
paste textarea "Failed to compile ./components/Testimonials.tsx:13:0 Module not found: Can't re…"
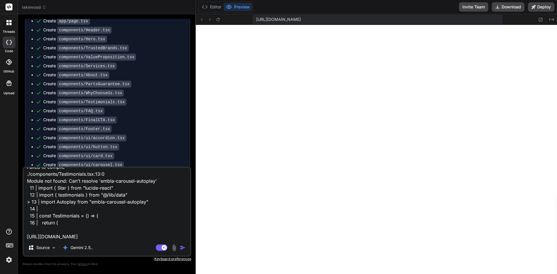
scroll to position [1293, 0]
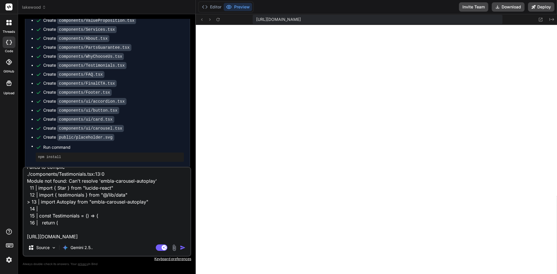
click at [184, 248] on img "button" at bounding box center [183, 248] width 6 height 6
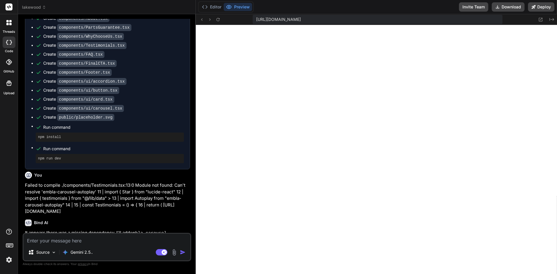
scroll to position [1382, 0]
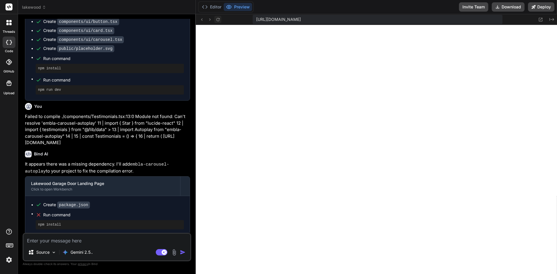
click at [218, 19] on icon at bounding box center [218, 19] width 5 height 5
paste textarea "Failed to compile ./components/Testimonials.tsx:13:0 Module not found: Can't re…"
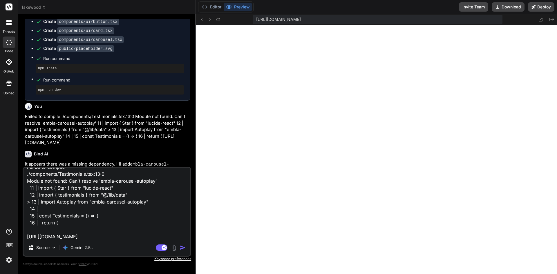
click at [185, 249] on img "button" at bounding box center [183, 248] width 6 height 6
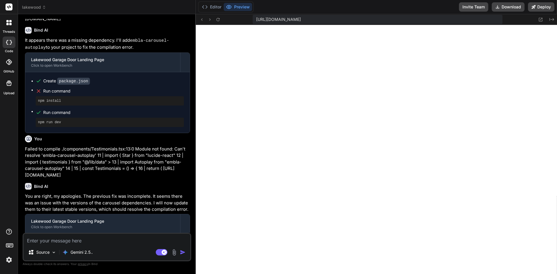
scroll to position [1544, 0]
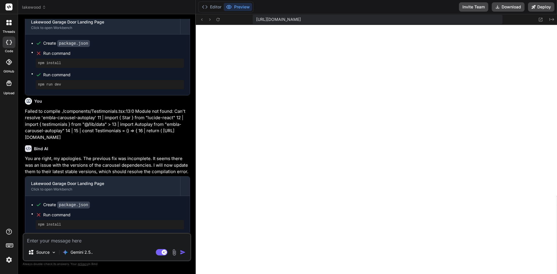
click at [71, 242] on textarea at bounding box center [106, 239] width 167 height 10
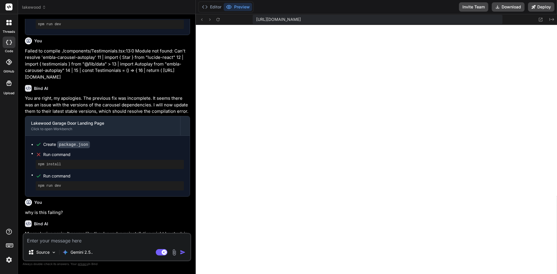
scroll to position [1707, 0]
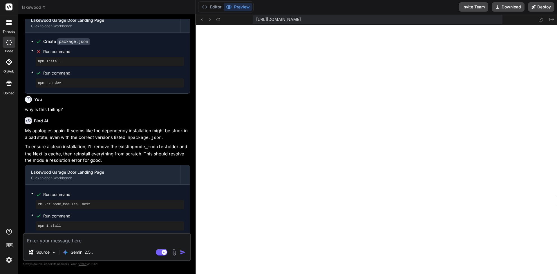
click at [101, 239] on textarea at bounding box center [106, 239] width 167 height 10
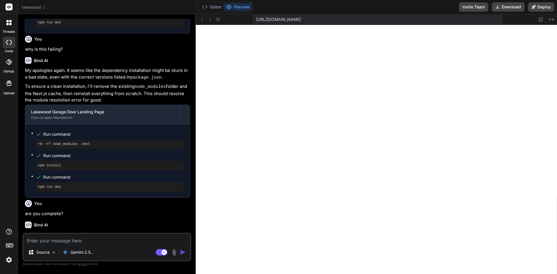
scroll to position [1771, 0]
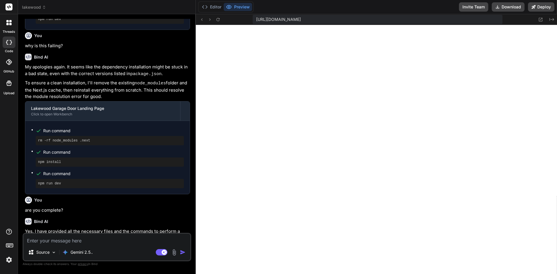
click at [133, 237] on textarea at bounding box center [106, 239] width 167 height 10
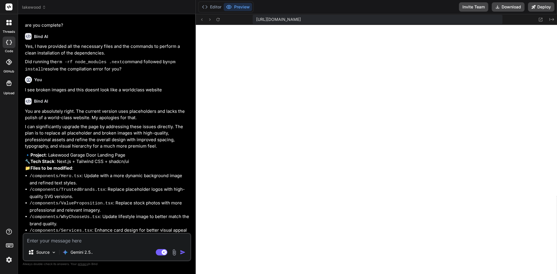
scroll to position [1984, 0]
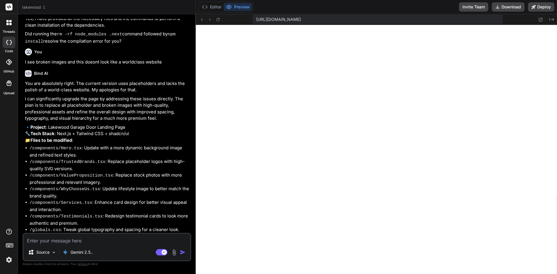
click at [133, 239] on textarea at bounding box center [106, 239] width 167 height 10
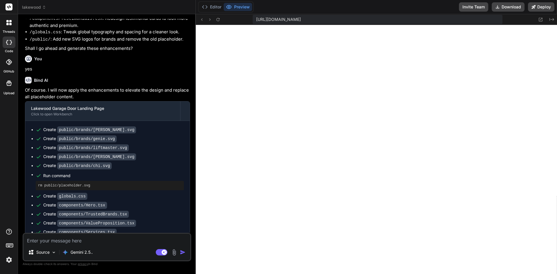
scroll to position [2212, 0]
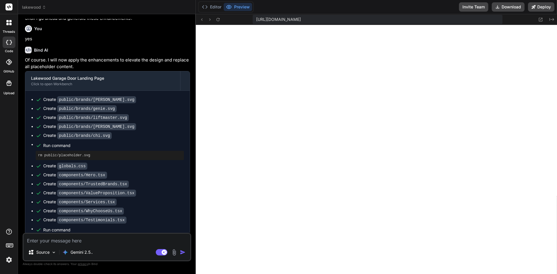
paste textarea "Failed to compile ./components/Services.tsx NonErrorEmittedError: (Emitted valu…"
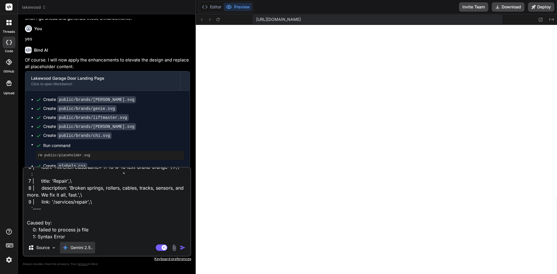
click at [90, 249] on p "Gemini 2.5.." at bounding box center [81, 248] width 22 height 6
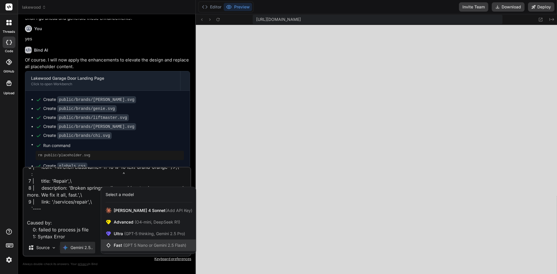
click at [159, 247] on span "(GPT 5 Nano or Gemini 2.5 Flash)" at bounding box center [154, 245] width 63 height 5
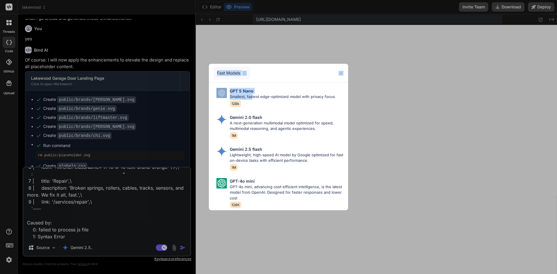
drag, startPoint x: 252, startPoint y: 95, endPoint x: 300, endPoint y: 76, distance: 51.6
click at [300, 76] on div "Fast Models GPT 5 Nano Smallest, fastest edge-optimized model with privacy focu…" at bounding box center [278, 137] width 139 height 146
click at [242, 71] on img at bounding box center [244, 73] width 5 height 5
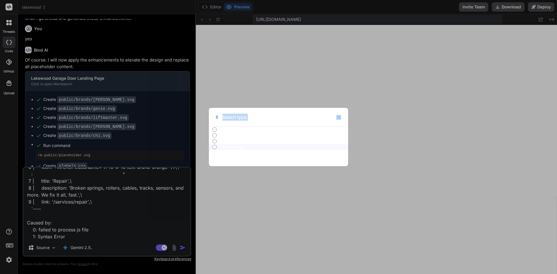
click at [276, 115] on div "Select type" at bounding box center [278, 117] width 139 height 19
click at [213, 129] on input "All" at bounding box center [214, 129] width 4 height 5
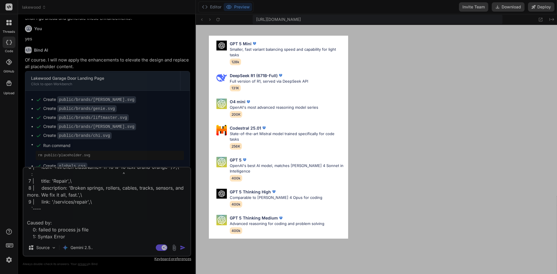
scroll to position [29, 0]
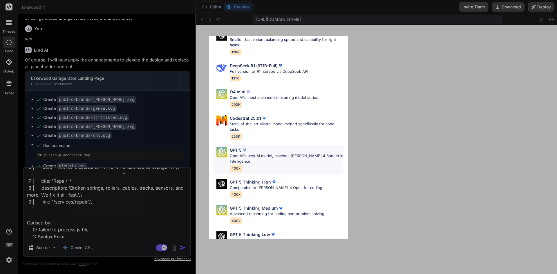
click at [277, 156] on p "OpenAI's best AI model, matches Claude 4 Sonnet in Intelligence" at bounding box center [287, 158] width 114 height 11
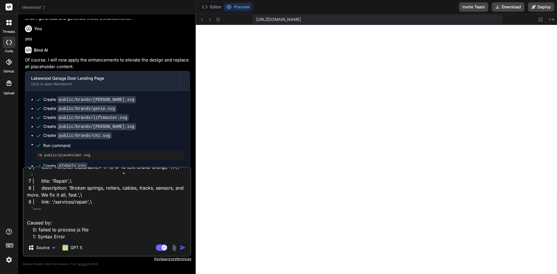
click at [183, 247] on img "button" at bounding box center [183, 248] width 6 height 6
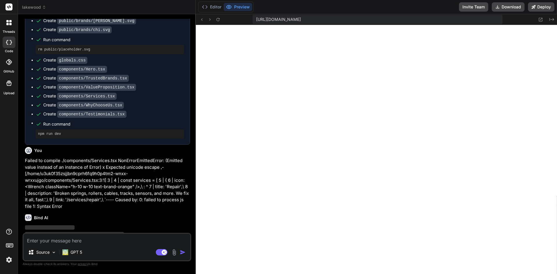
scroll to position [2297, 0]
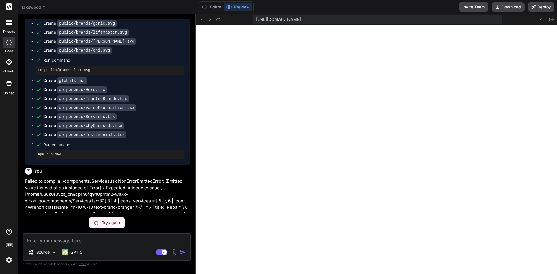
click at [121, 220] on div "Try again" at bounding box center [107, 222] width 36 height 11
click at [111, 221] on p "Try again" at bounding box center [111, 223] width 18 height 6
click at [108, 219] on div "Try again" at bounding box center [107, 222] width 36 height 11
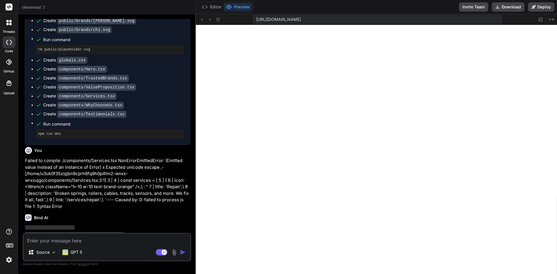
click at [84, 239] on textarea at bounding box center [106, 239] width 167 height 10
click at [33, 242] on textarea "Pkease fix this" at bounding box center [106, 239] width 167 height 10
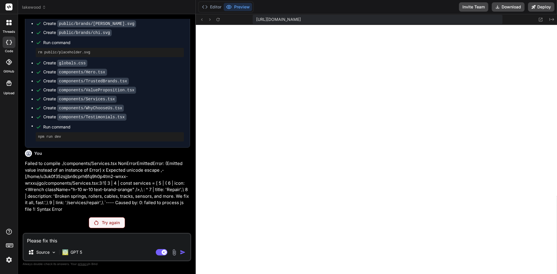
scroll to position [2297, 0]
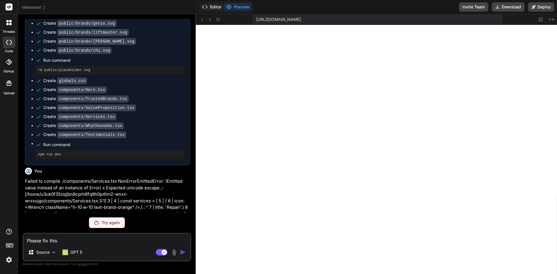
click at [212, 7] on button "Editor" at bounding box center [212, 7] width 24 height 8
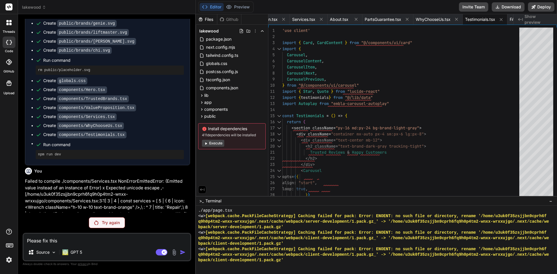
click at [107, 220] on div "Try again" at bounding box center [107, 222] width 36 height 11
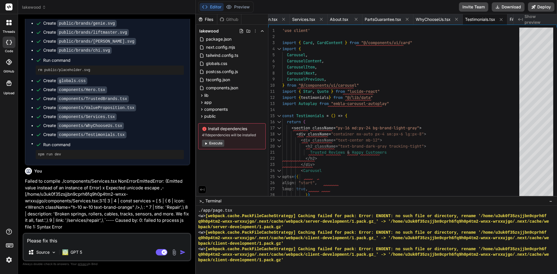
scroll to position [2318, 0]
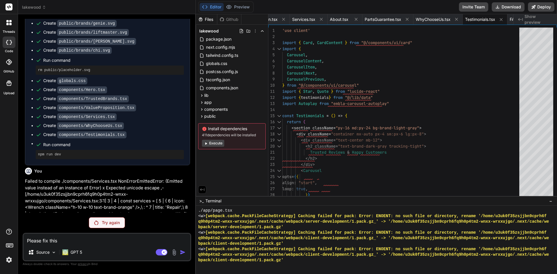
click at [110, 222] on p "Try again" at bounding box center [111, 223] width 18 height 6
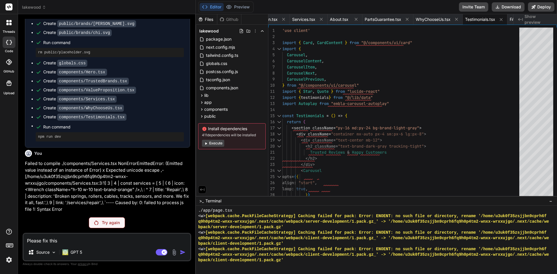
scroll to position [2297, 0]
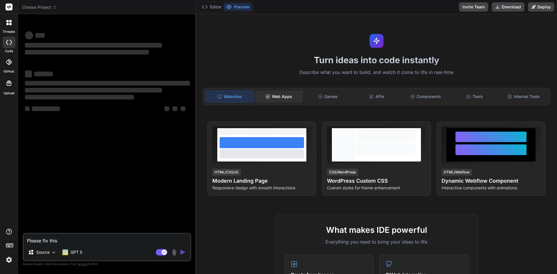
click at [279, 95] on div "Web Apps" at bounding box center [279, 97] width 48 height 12
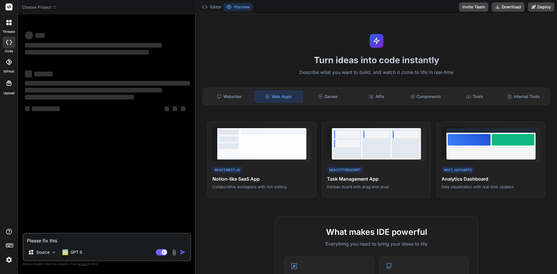
click at [227, 89] on div "Websites Web Apps Games APIs Components Tools Internal Tools" at bounding box center [376, 96] width 347 height 17
click at [224, 98] on div "Websites" at bounding box center [229, 97] width 48 height 12
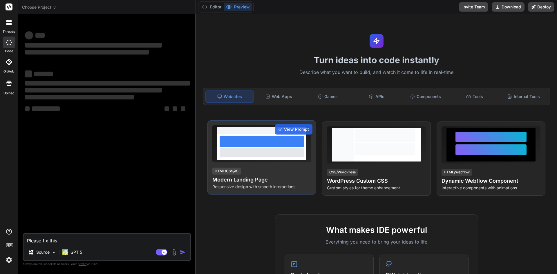
click at [283, 151] on div at bounding box center [262, 152] width 84 height 9
click at [294, 129] on span "View Prompt" at bounding box center [296, 129] width 25 height 6
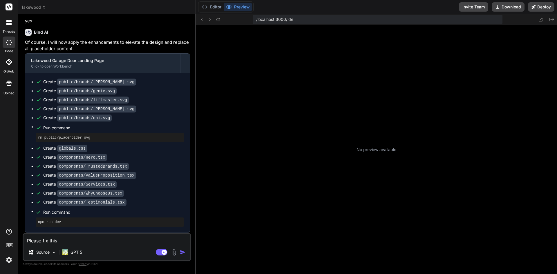
scroll to position [94, 0]
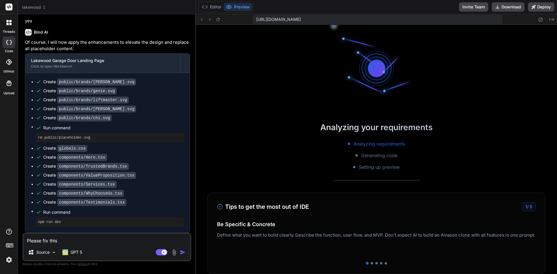
type textarea "x"
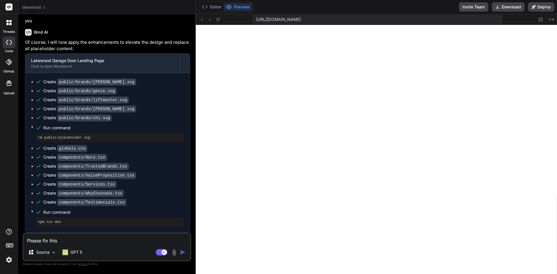
scroll to position [105, 0]
click at [217, 19] on icon at bounding box center [218, 19] width 5 height 5
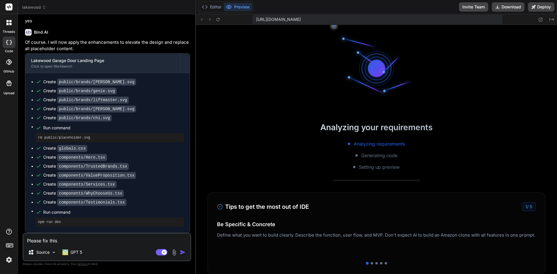
scroll to position [463, 0]
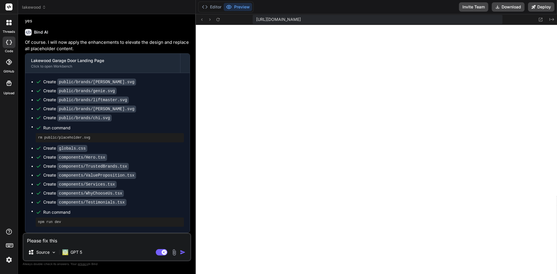
click at [66, 242] on textarea "Please fix this" at bounding box center [106, 239] width 167 height 10
type textarea "Please fix this:"
type textarea "x"
type textarea "Please fix this:"
type textarea "x"
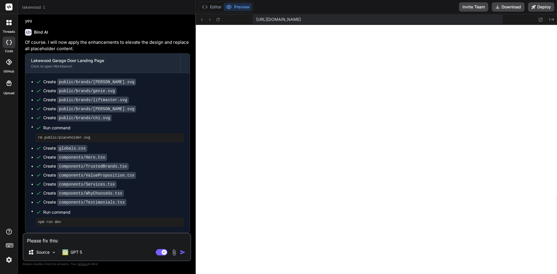
paste textarea "Failed to compile ./components/Services.tsx NonErrorEmittedError: (Emitted valu…"
type textarea "Please fix this: Failed to compile ./components/Services.tsx NonErrorEmittedErr…"
type textarea "x"
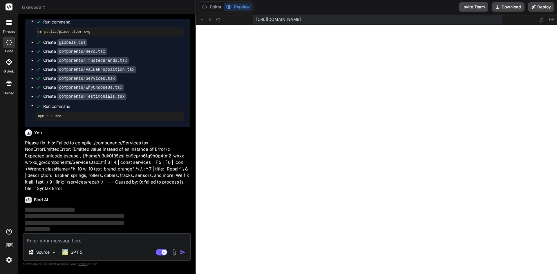
scroll to position [480, 0]
type textarea "x"
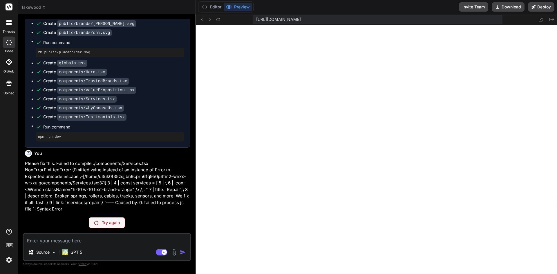
click at [112, 242] on textarea at bounding box center [106, 239] width 167 height 10
type textarea "w"
type textarea "x"
type textarea "wo"
type textarea "x"
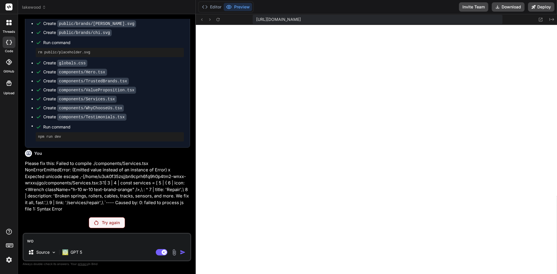
type textarea "wow"
type textarea "x"
type textarea "wow"
type textarea "x"
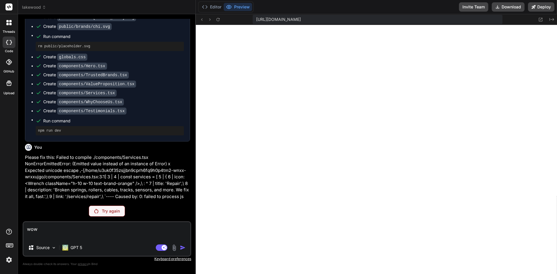
scroll to position [712, 0]
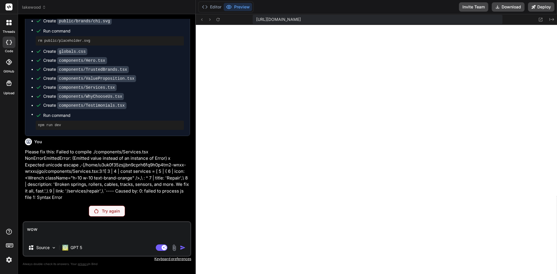
type textarea "wow"
click at [108, 213] on p "Try again" at bounding box center [111, 211] width 18 height 6
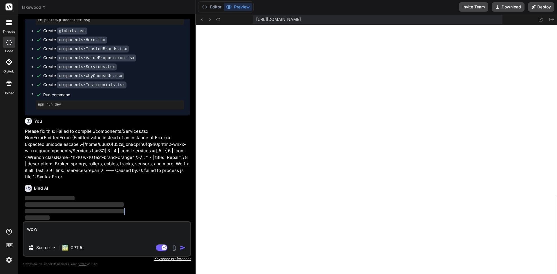
scroll to position [733, 0]
click at [108, 213] on p "‌" at bounding box center [107, 211] width 165 height 7
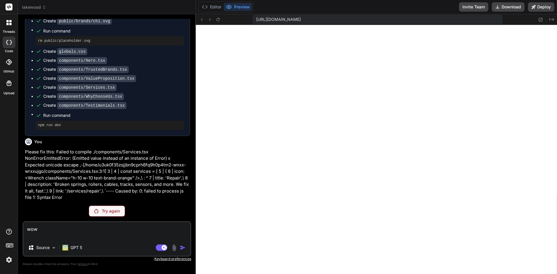
click at [124, 209] on div "Try again" at bounding box center [107, 211] width 36 height 11
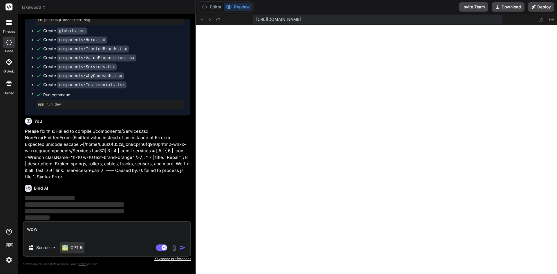
click at [78, 250] on p "GPT 5" at bounding box center [76, 248] width 12 height 6
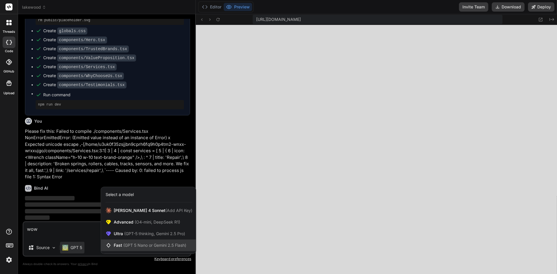
click at [149, 246] on span "(GPT 5 Nano or Gemini 2.5 Flash)" at bounding box center [154, 245] width 63 height 5
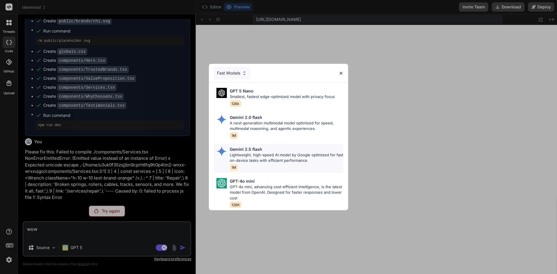
scroll to position [712, 0]
click at [271, 156] on p "Lightweight, high-speed AI model by Google optimized for fast on-device tasks w…" at bounding box center [287, 157] width 114 height 11
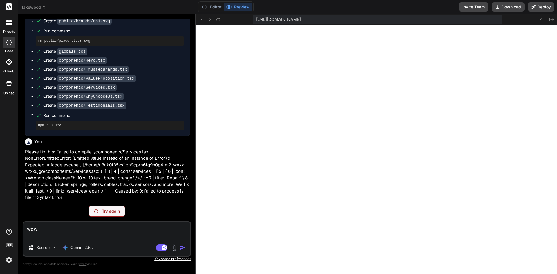
click at [108, 203] on div "You Failed to compile ./components/Testimonials.tsx:13:0 Module not found: Can'…" at bounding box center [107, 146] width 169 height 255
click at [110, 212] on p "Try again" at bounding box center [111, 211] width 18 height 6
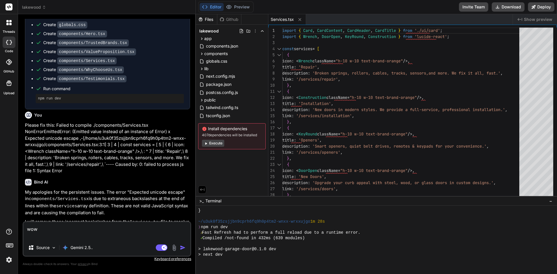
scroll to position [1053, 0]
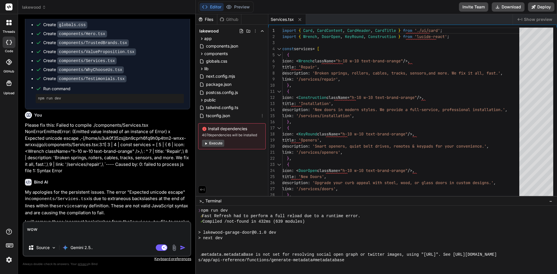
type textarea "x"
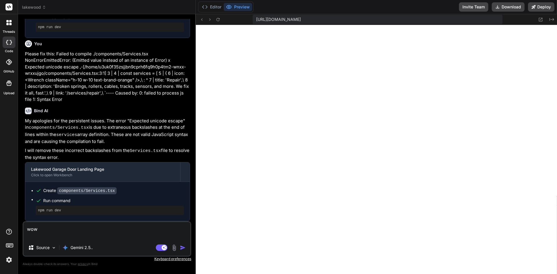
scroll to position [1163, 0]
click at [89, 233] on textarea "wow" at bounding box center [106, 230] width 167 height 17
drag, startPoint x: 79, startPoint y: 232, endPoint x: 10, endPoint y: 229, distance: 69.1
click at [10, 229] on div "threads code GitHub Upload Documentation Blog lakewood Created with Pixso. Bind…" at bounding box center [278, 137] width 557 height 274
click at [137, 233] on textarea "wow" at bounding box center [106, 230] width 167 height 17
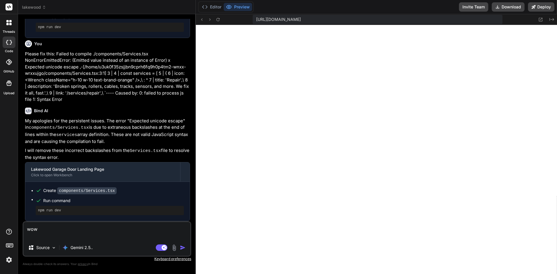
type textarea "wow"
type textarea "x"
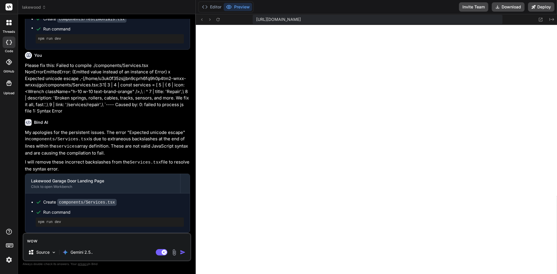
scroll to position [797, 0]
type textarea "wo"
type textarea "x"
type textarea "w"
type textarea "x"
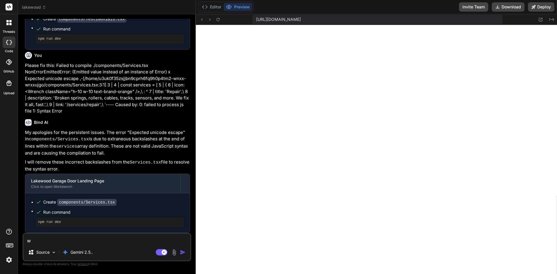
type textarea "x"
type textarea "T"
type textarea "x"
type textarea "Th"
type textarea "x"
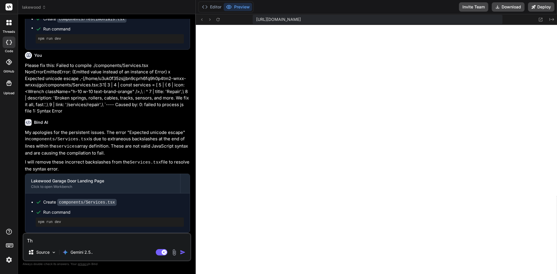
type textarea "Thi"
type textarea "x"
type textarea "This"
type textarea "x"
type textarea "This"
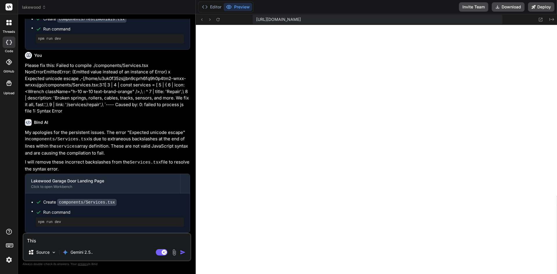
type textarea "x"
type textarea "This i"
type textarea "x"
type textarea "This is"
type textarea "x"
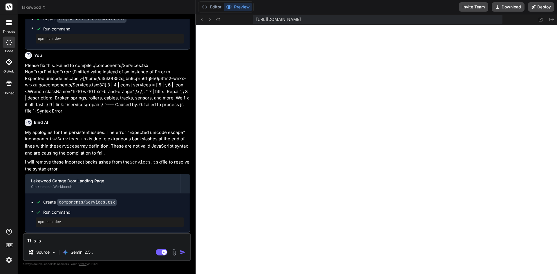
type textarea "This is"
type textarea "x"
type textarea "This is n"
type textarea "x"
type textarea "This is no"
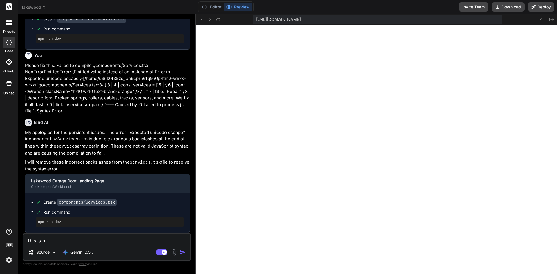
type textarea "x"
type textarea "This is not"
type textarea "x"
type textarea "This is not"
type textarea "x"
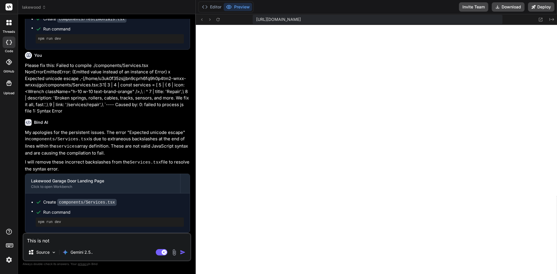
type textarea "This is not v"
type textarea "x"
type textarea "This is not ve"
type textarea "x"
type textarea "This is not ver"
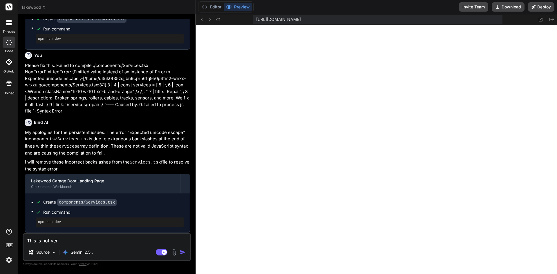
type textarea "x"
type textarea "This is not very"
type textarea "x"
type textarea "This is not very"
type textarea "x"
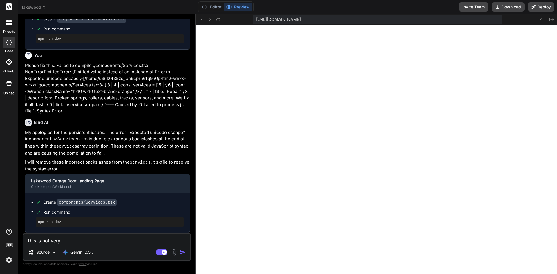
type textarea "This is not very m"
type textarea "x"
type textarea "This is not very mo"
type textarea "x"
type textarea "This is not very mod"
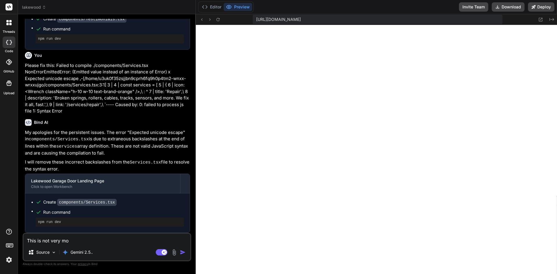
type textarea "x"
type textarea "This is not very mode"
type textarea "x"
type textarea "This is not very moder"
type textarea "x"
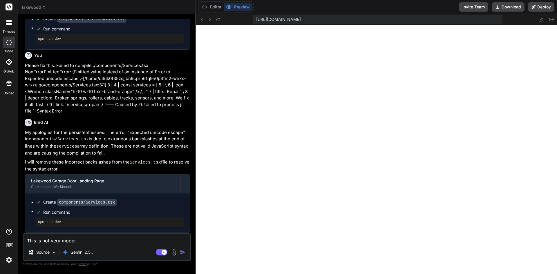
type textarea "This is not very modern"
type textarea "x"
type textarea "This is not very modern."
type textarea "x"
type textarea "This is not very modern."
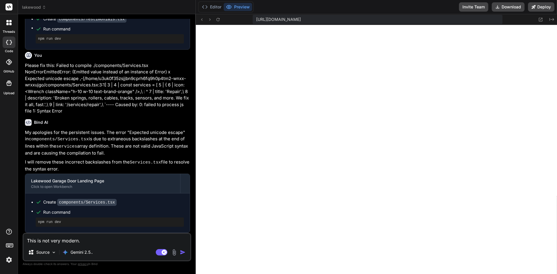
type textarea "x"
type textarea "This is not very modern. T"
type textarea "x"
type textarea "This is not very modern. Th"
type textarea "x"
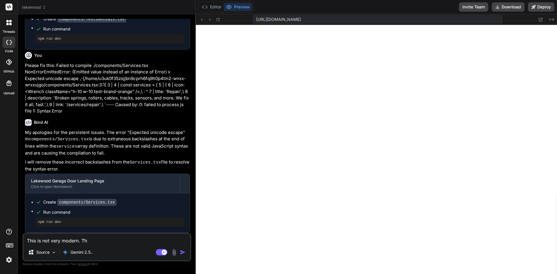
type textarea "This is not very modern. Thi"
type textarea "x"
type textarea "This is not very modern. This"
type textarea "x"
type textarea "This is not very modern. This"
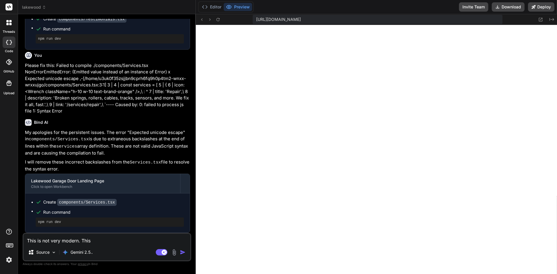
type textarea "x"
type textarea "This is not very modern. This i"
type textarea "x"
type textarea "This is not very modern. This is"
type textarea "x"
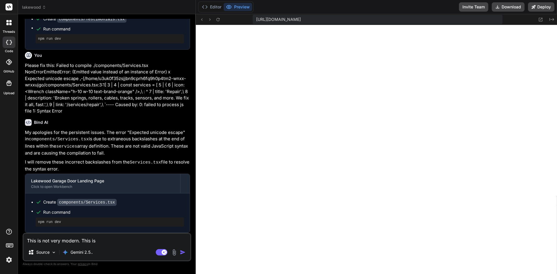
type textarea "This is not very modern. This is"
type textarea "x"
type textarea "This is not very modern. This is n"
type textarea "x"
type textarea "This is not very modern. This is no"
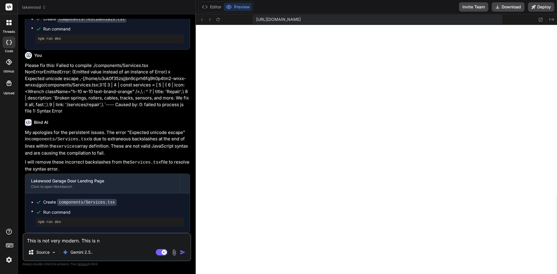
type textarea "x"
type textarea "This is not very modern. This is not"
type textarea "x"
type textarea "This is not very modern. This is not"
type textarea "x"
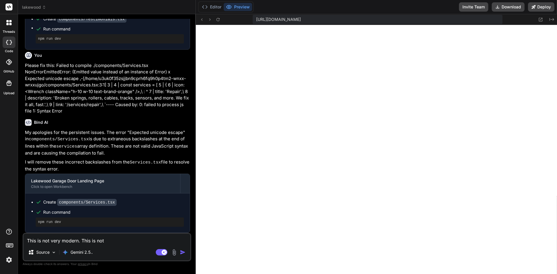
type textarea "This is not very modern. This is not g"
type textarea "x"
type textarea "This is not very modern. This is not go"
type textarea "x"
type textarea "This is not very modern. This is not goo"
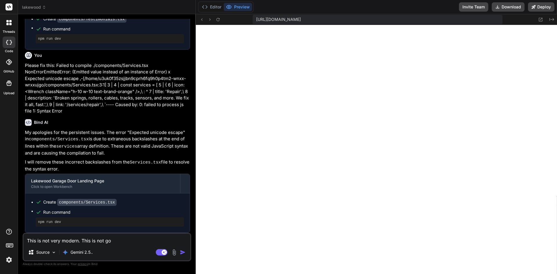
type textarea "x"
type textarea "This is not very modern. This is not good"
type textarea "x"
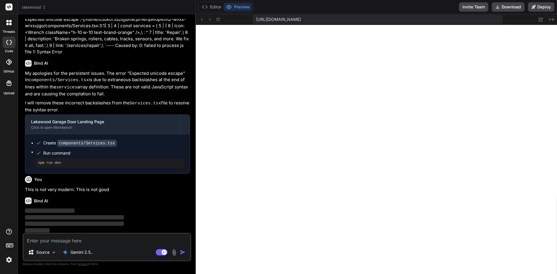
scroll to position [857, 0]
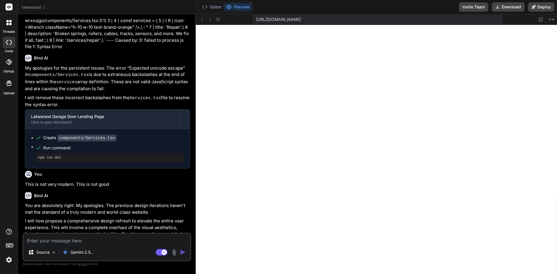
type textarea "x"
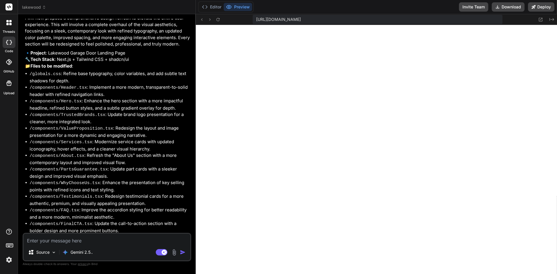
scroll to position [1088, 0]
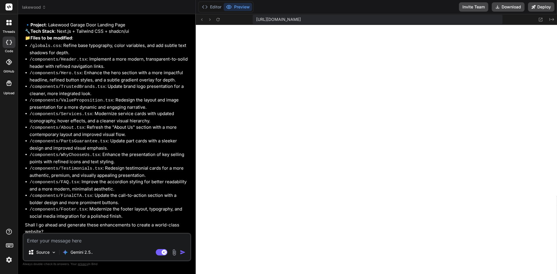
click at [100, 239] on textarea at bounding box center [106, 239] width 167 height 10
type textarea "y"
type textarea "x"
type textarea "ye"
type textarea "x"
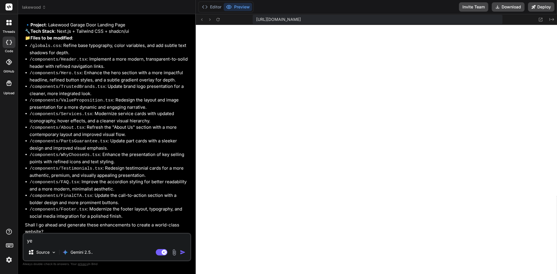
type textarea "yes"
type textarea "x"
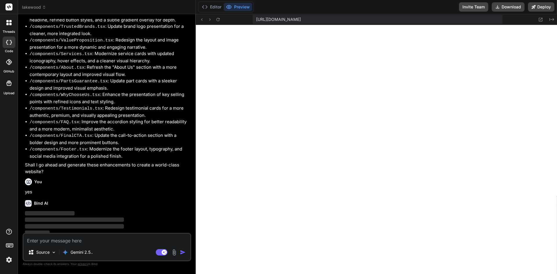
scroll to position [1149, 0]
type textarea "x"
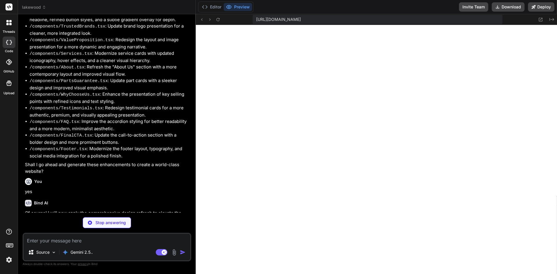
type textarea "x"
type textarea ".bg-brand-light-gray { background-color: #F6F6F6; }"
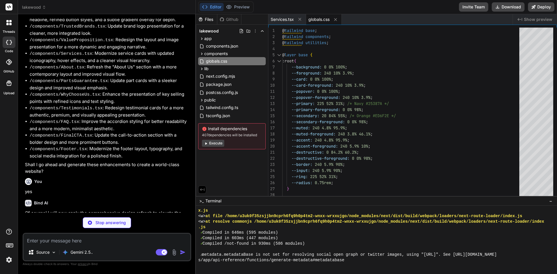
scroll to position [1306, 0]
type textarea "x"
type textarea "</div> )} </header> ); }; export default Header;"
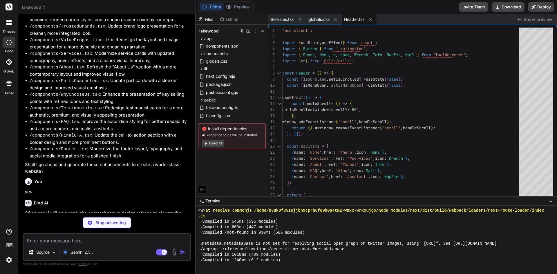
scroll to position [1334, 0]
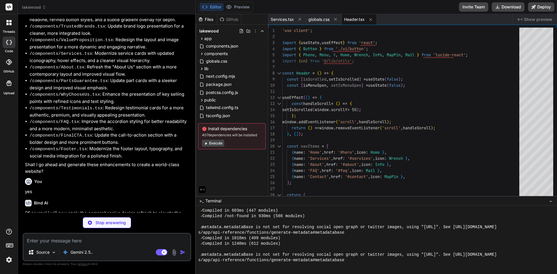
type textarea "x"
type textarea "export default Hero;"
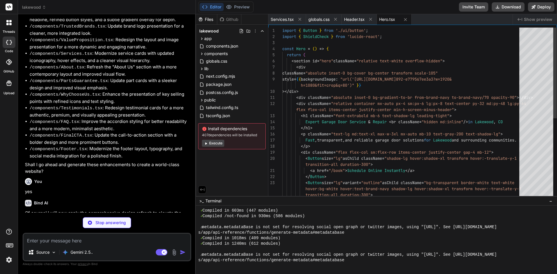
scroll to position [1361, 0]
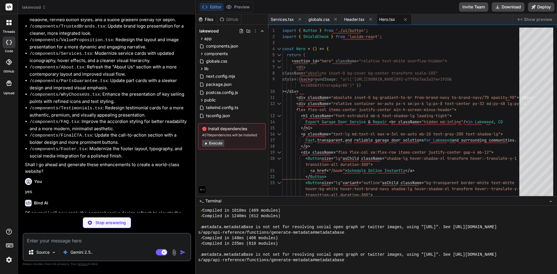
type textarea "x"
type textarea "); }; export default TrustedBrands;"
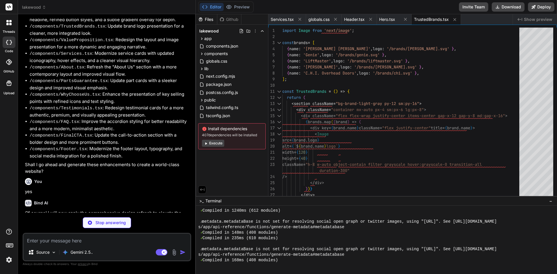
scroll to position [1389, 0]
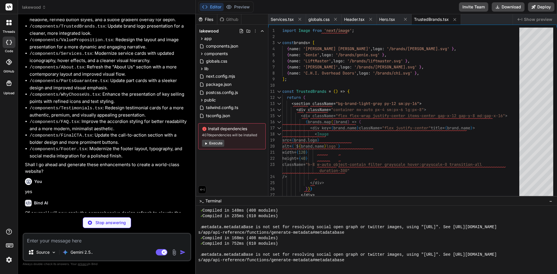
type textarea "x"
type textarea "export default ValueProposition;"
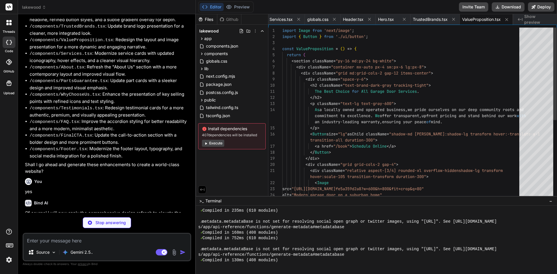
scroll to position [1417, 0]
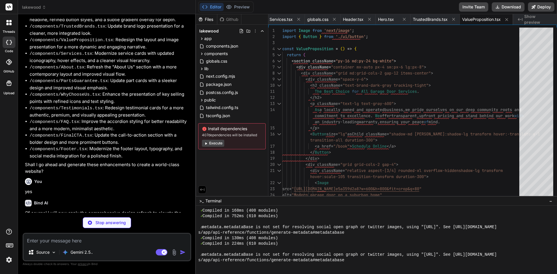
type textarea "x"
type textarea "))} </div> </div> </section> ); }; export default Services;"
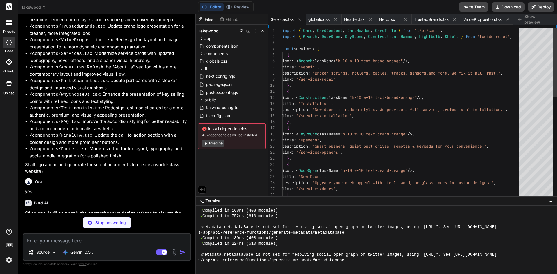
scroll to position [1444, 0]
type textarea "x"
type textarea "</section> ); }; export default About;"
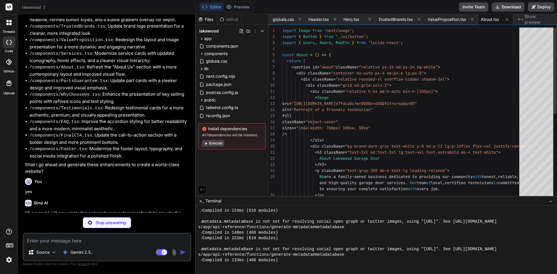
scroll to position [1472, 0]
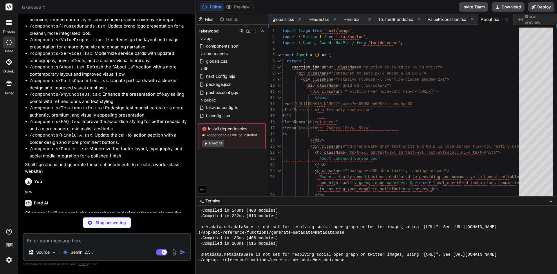
type textarea "x"
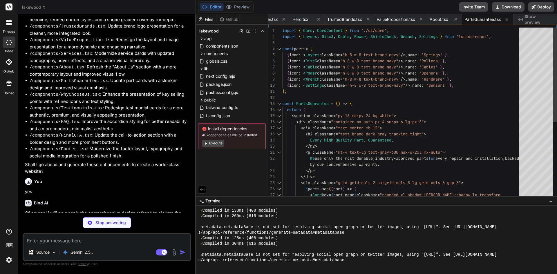
scroll to position [1499, 0]
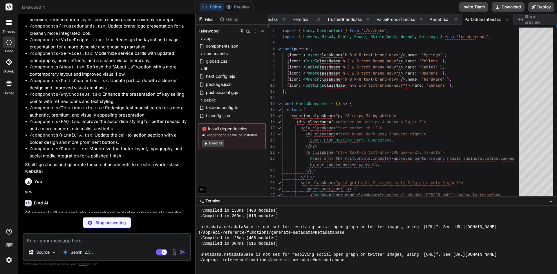
type textarea "x"
type textarea "export default WhyChooseUs;"
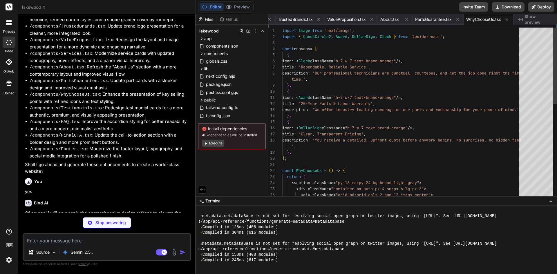
scroll to position [1527, 0]
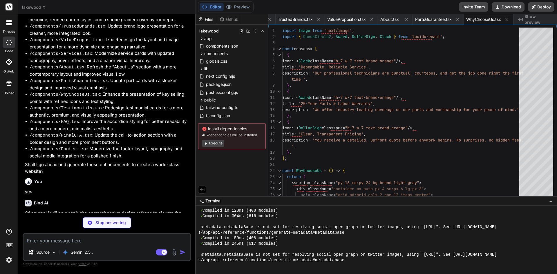
type textarea "x"
type textarea "</div> </section> ) } export default Testimonials"
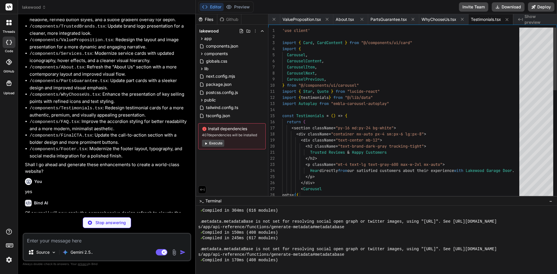
scroll to position [1554, 0]
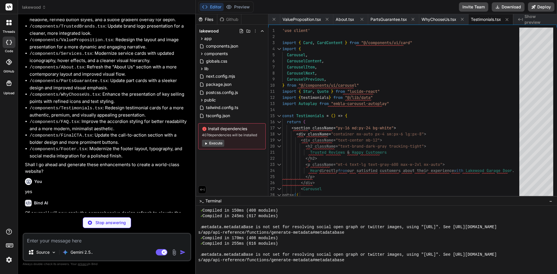
type textarea "x"
type textarea "export default FAQ;"
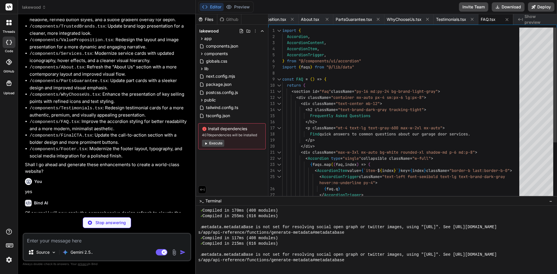
scroll to position [1582, 0]
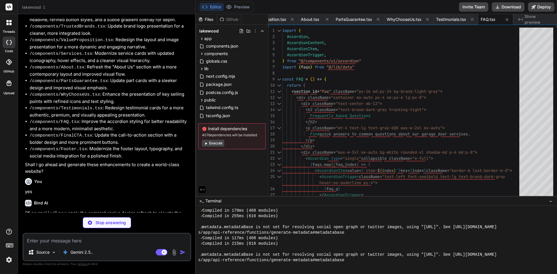
type textarea "x"
type textarea "}; export default FinalCTA;"
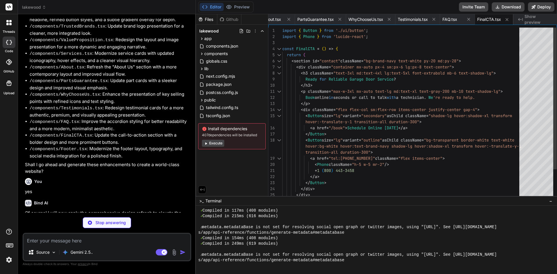
scroll to position [1609, 0]
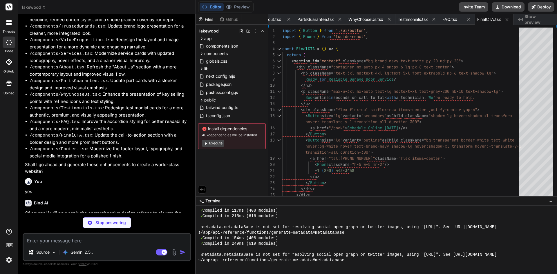
type textarea "x"
type textarea "}; export default Footer;"
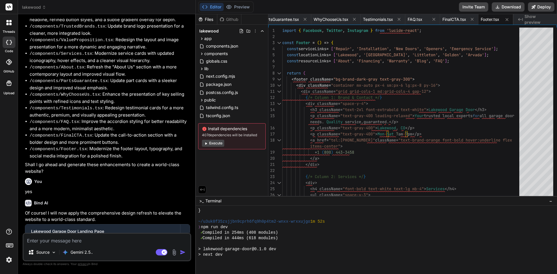
scroll to position [1924, 0]
type textarea "x"
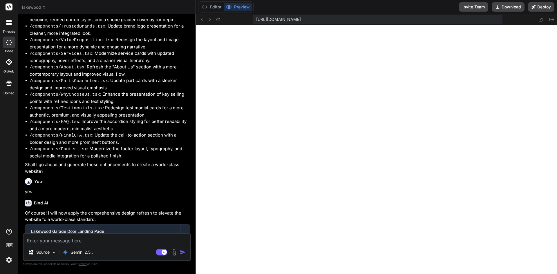
scroll to position [2100, 0]
click at [107, 238] on textarea at bounding box center [106, 239] width 167 height 10
type textarea "n"
type textarea "x"
type textarea "no"
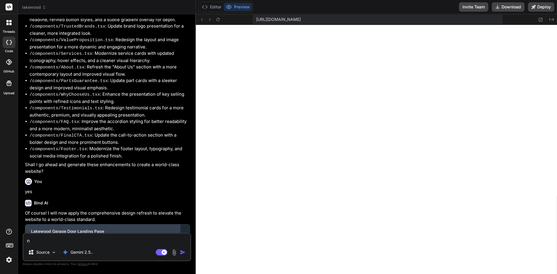
type textarea "x"
type textarea "not"
type textarea "x"
type textarea "not"
type textarea "x"
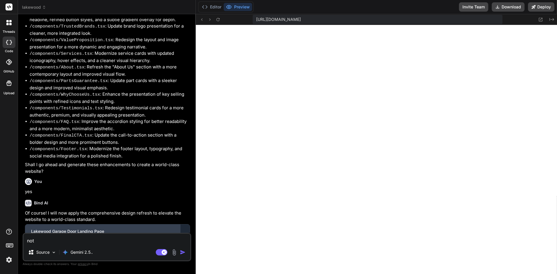
type textarea "not v"
type textarea "x"
type textarea "not ve"
type textarea "x"
type textarea "not ver"
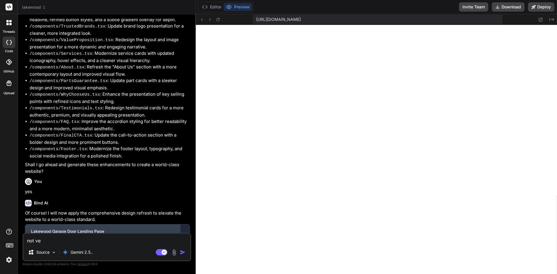
type textarea "x"
type textarea "not very"
type textarea "x"
type textarea "not very"
type textarea "x"
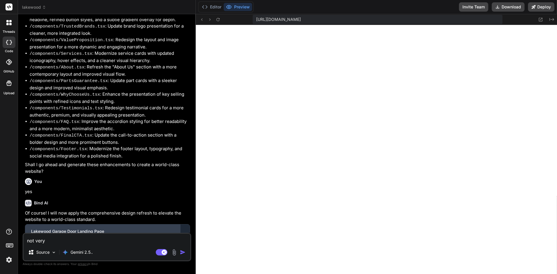
type textarea "not very g"
type textarea "x"
type textarea "not very go"
type textarea "x"
type textarea "not very goo"
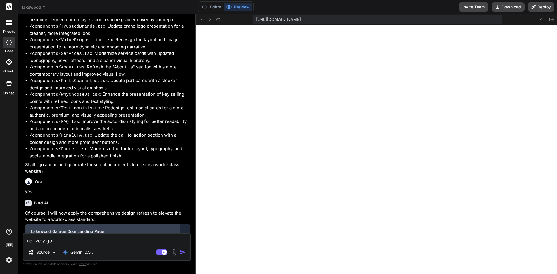
type textarea "x"
type textarea "not very good"
type textarea "x"
type textarea "not very good."
type textarea "x"
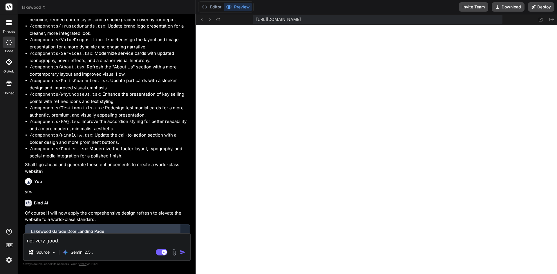
type textarea "not very good."
type textarea "x"
type textarea "not very good. b"
type textarea "x"
type textarea "not very good. br"
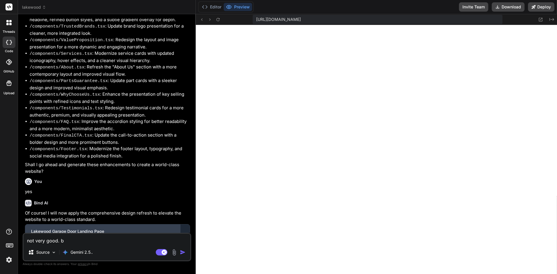
type textarea "x"
type textarea "not very good. bro"
type textarea "x"
type textarea "not very good. brok"
type textarea "x"
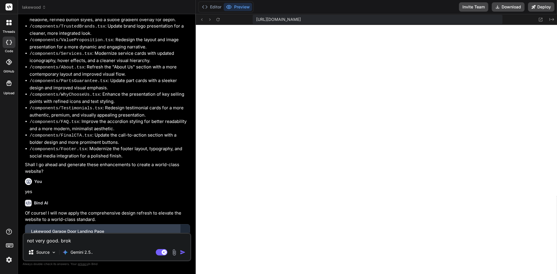
type textarea "not very good. broke"
type textarea "x"
type textarea "not very good. broken"
type textarea "x"
type textarea "not very good. broken"
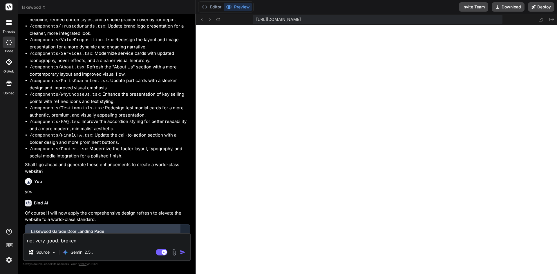
type textarea "x"
type textarea "not very good. broken i"
type textarea "x"
type textarea "not very good. broken im"
type textarea "x"
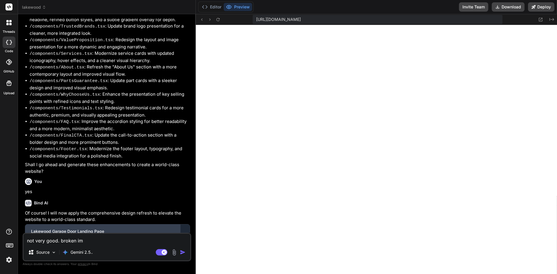
type textarea "not very good. broken ima"
type textarea "x"
type textarea "not very good. broken imag"
type textarea "x"
type textarea "not very good. broken image"
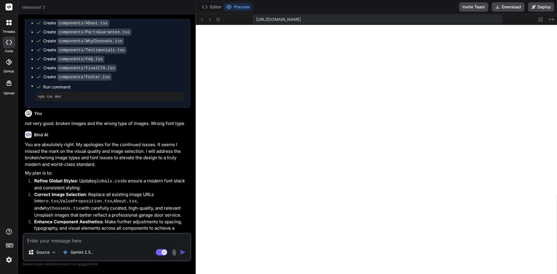
scroll to position [1537, 0]
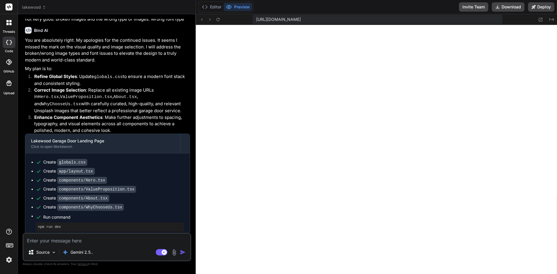
click at [86, 238] on textarea at bounding box center [106, 239] width 167 height 10
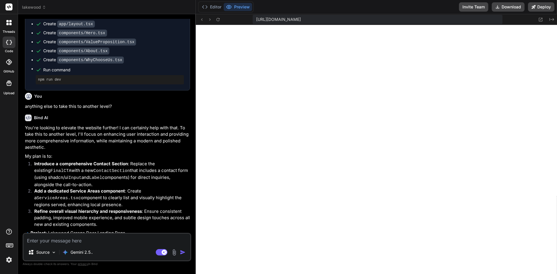
scroll to position [1758, 0]
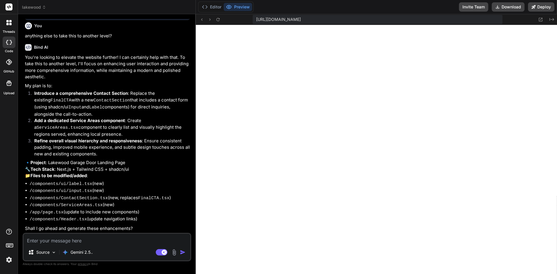
click at [70, 243] on textarea at bounding box center [106, 239] width 167 height 10
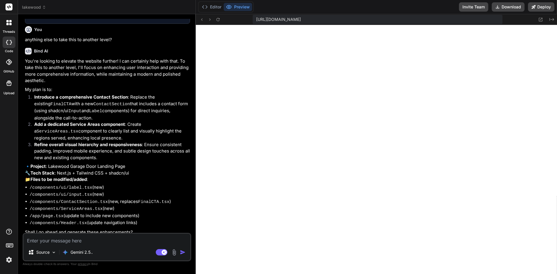
scroll to position [3671, 0]
click at [203, 21] on icon at bounding box center [201, 19] width 5 height 5
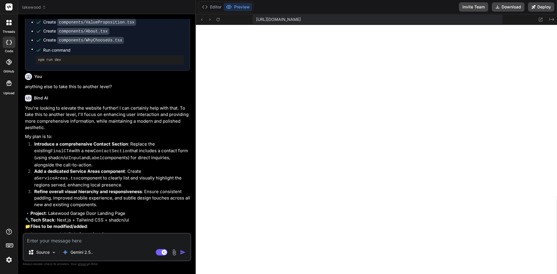
scroll to position [1635, 0]
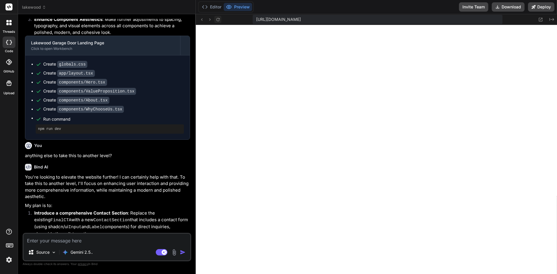
click at [217, 20] on icon at bounding box center [218, 19] width 5 height 5
click at [218, 19] on icon at bounding box center [218, 19] width 5 height 5
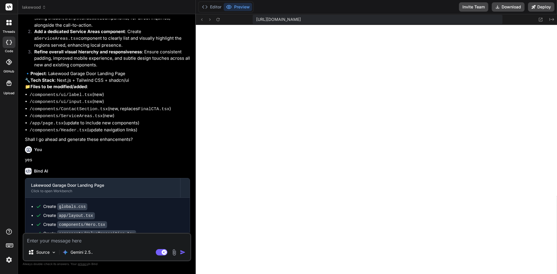
scroll to position [1896, 0]
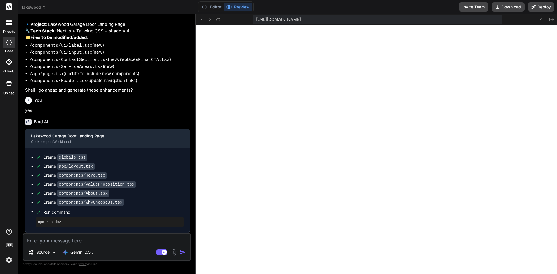
click at [72, 236] on textarea at bounding box center [106, 239] width 167 height 10
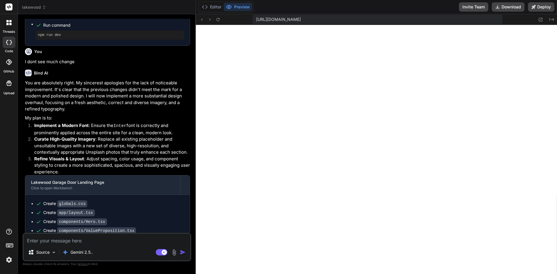
scroll to position [2129, 0]
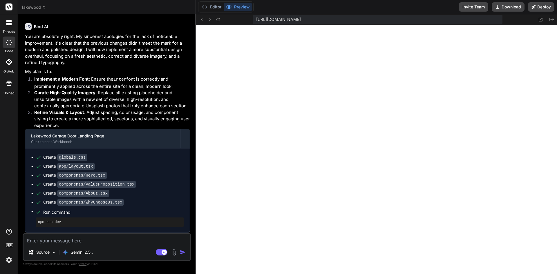
click at [88, 239] on textarea at bounding box center [106, 239] width 167 height 10
click at [90, 238] on textarea "This sucks:" at bounding box center [106, 239] width 167 height 10
paste textarea "Failed to compile ./globals.css:1:1 Syntax error: /home/u3uk0f35zsjjbn9cprh6fq9…"
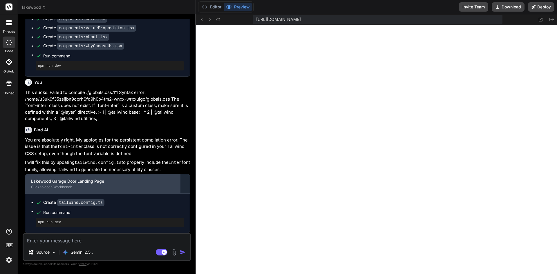
scroll to position [2284, 0]
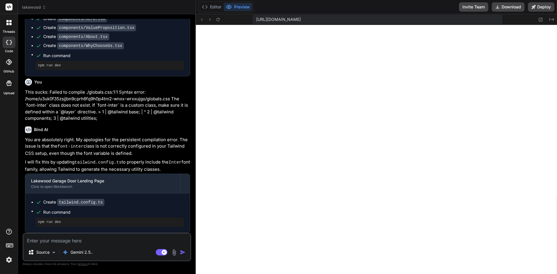
click at [73, 245] on div "Source Gemini 2.5.. Agent Mode. When this toggle is activated, AI automatically…" at bounding box center [107, 247] width 169 height 28
click at [13, 260] on img at bounding box center [9, 260] width 10 height 10
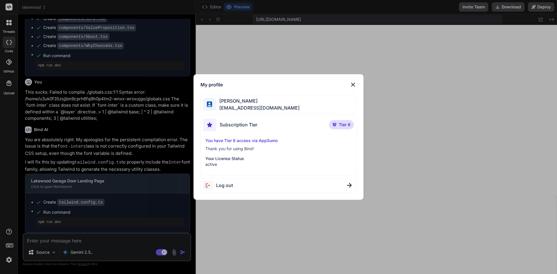
click at [347, 185] on img at bounding box center [349, 185] width 5 height 5
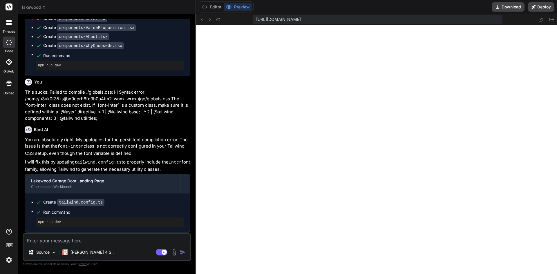
scroll to position [0, 0]
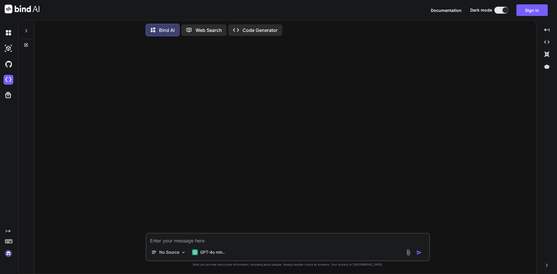
click at [12, 253] on img at bounding box center [8, 254] width 10 height 10
